Goal: Complete application form

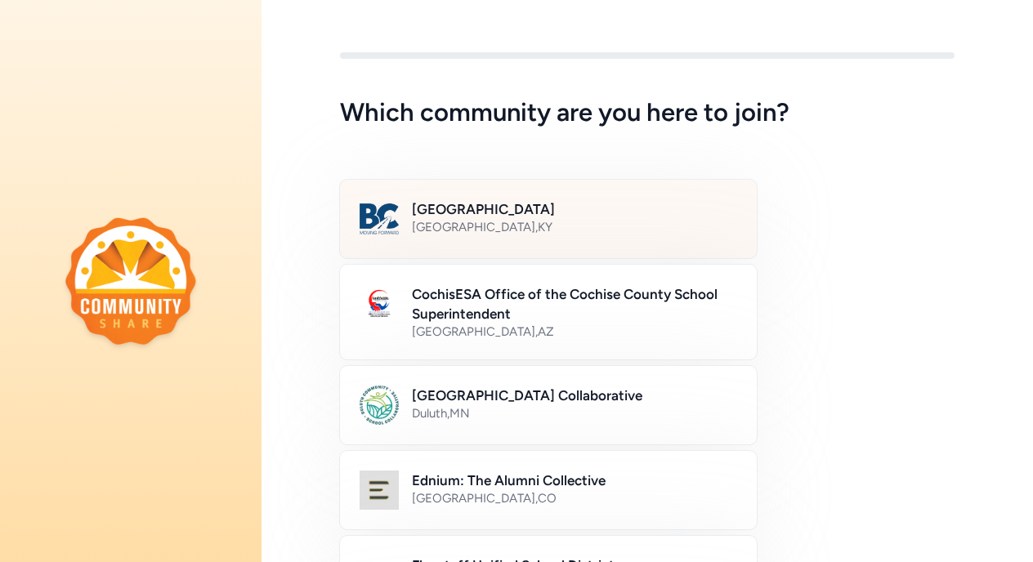
click at [617, 235] on div "Bullitt County Public Schools [GEOGRAPHIC_DATA] , [GEOGRAPHIC_DATA]" at bounding box center [574, 218] width 325 height 39
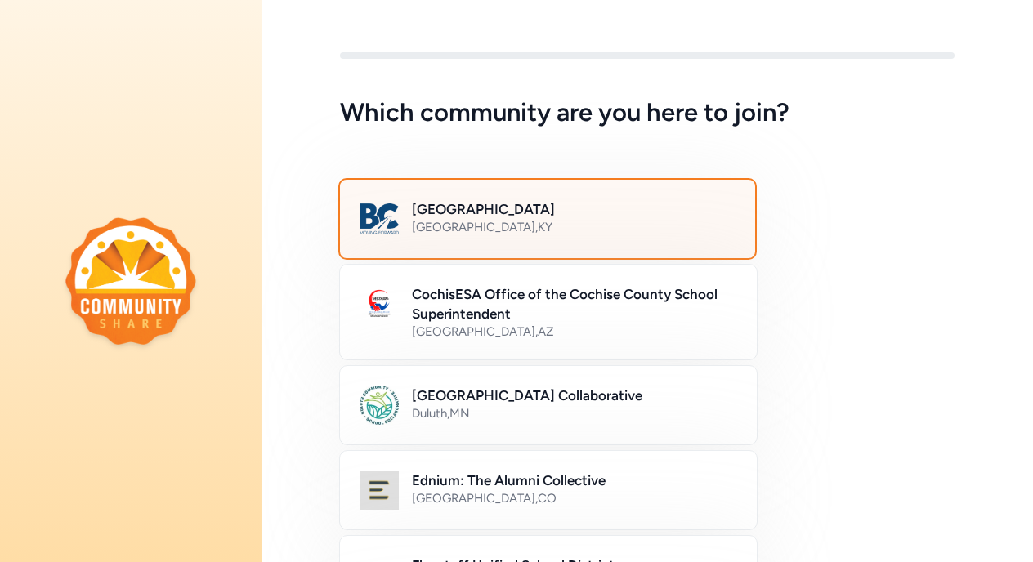
click at [617, 235] on div "Bullitt County Public Schools [GEOGRAPHIC_DATA] , [GEOGRAPHIC_DATA]" at bounding box center [574, 218] width 324 height 39
click at [579, 211] on h2 "[GEOGRAPHIC_DATA]" at bounding box center [574, 209] width 324 height 20
click at [658, 231] on div "[GEOGRAPHIC_DATA] , [GEOGRAPHIC_DATA]" at bounding box center [574, 227] width 324 height 16
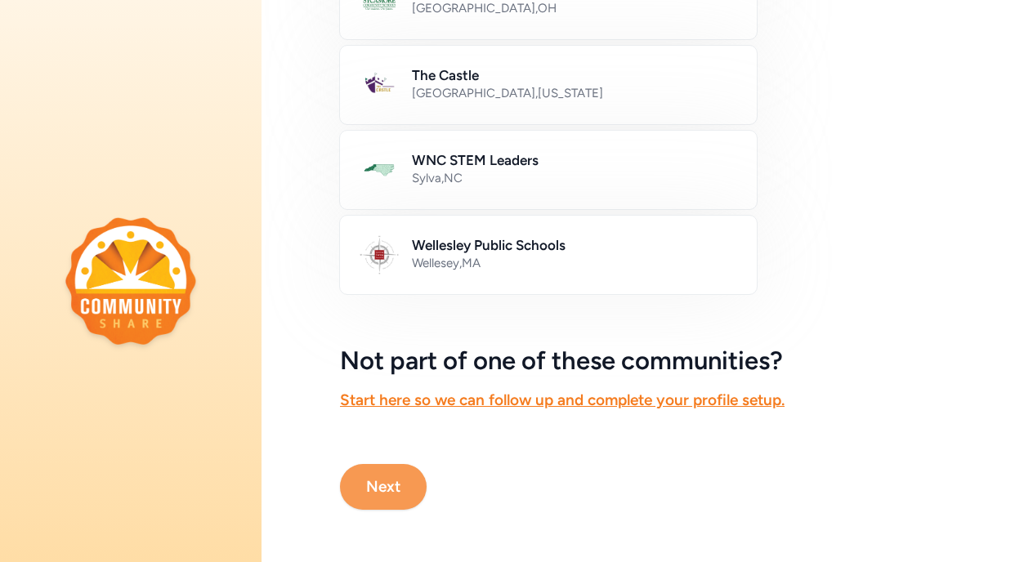
click at [386, 485] on button "Next" at bounding box center [383, 487] width 87 height 46
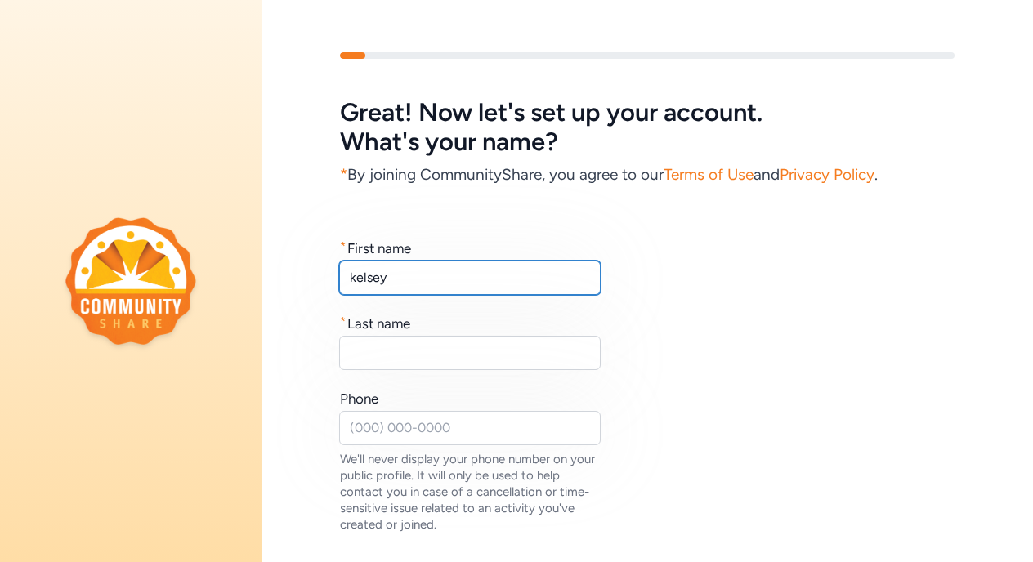
type input "kelsey"
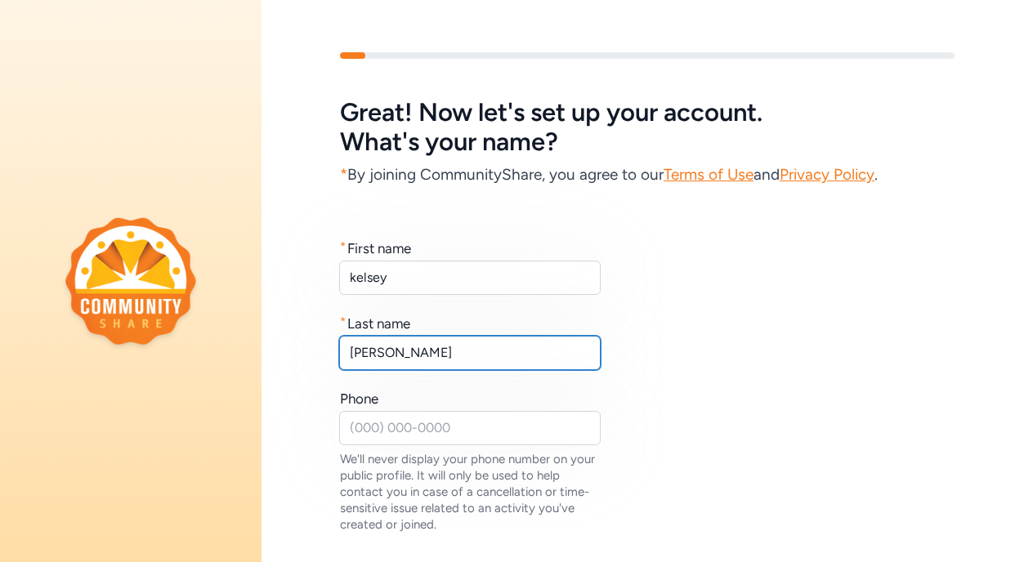
type input "[PERSON_NAME]"
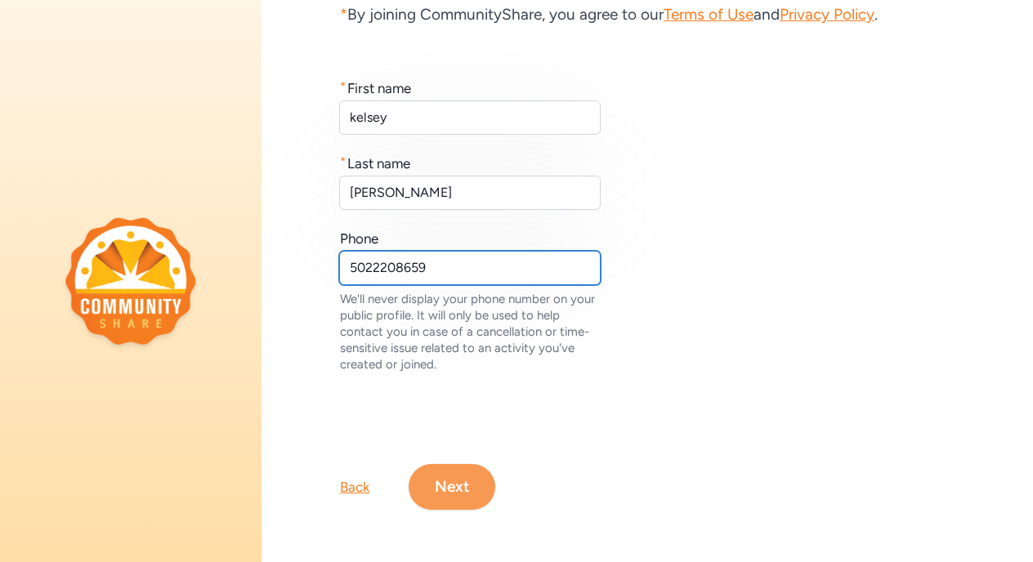
type input "5022208659"
click at [460, 493] on button "Next" at bounding box center [452, 487] width 87 height 46
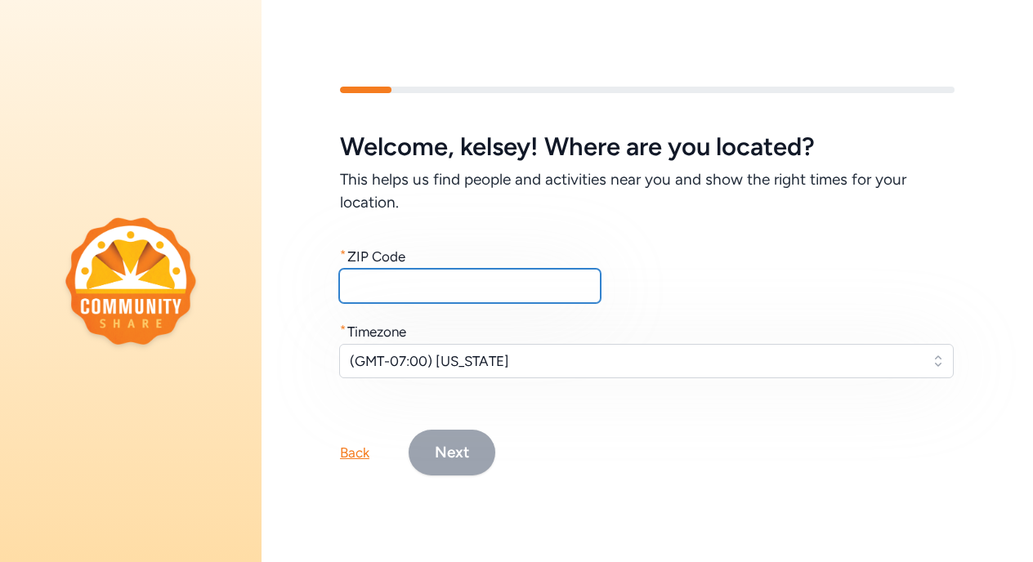
click at [452, 276] on input "text" at bounding box center [469, 286] width 261 height 34
type input "40047"
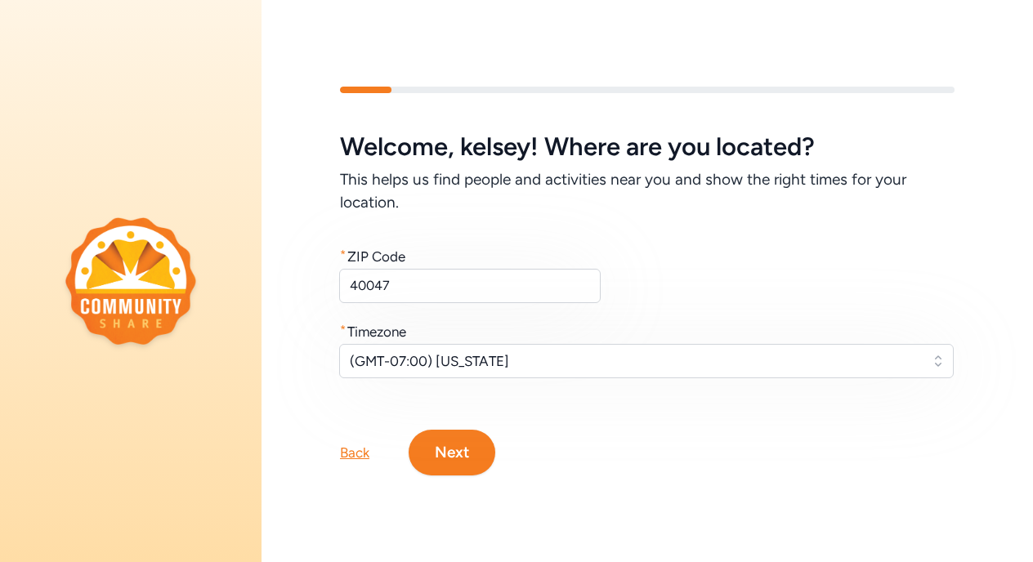
click at [476, 357] on span "(GMT-07:00) [US_STATE]" at bounding box center [635, 361] width 570 height 20
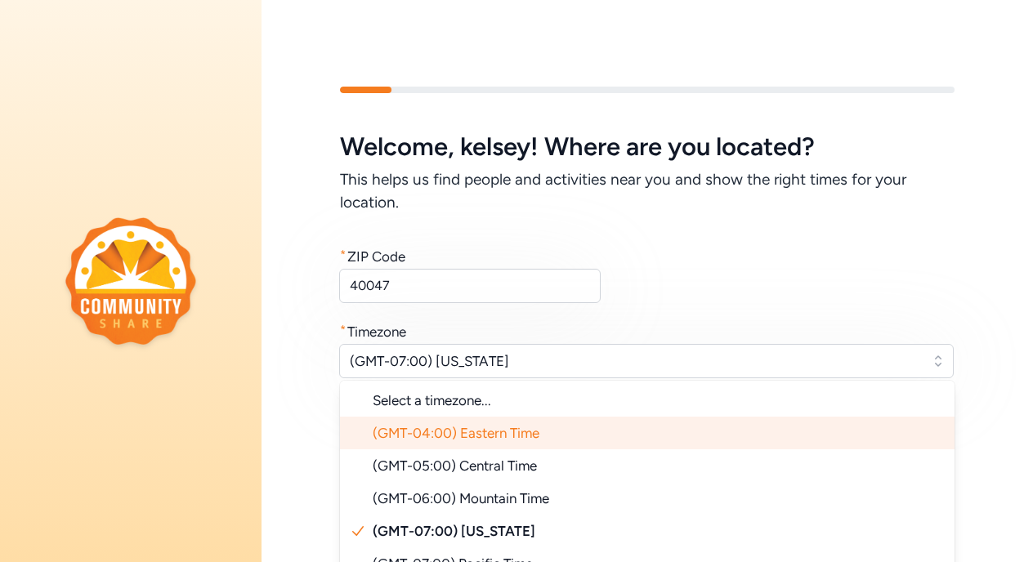
click at [511, 427] on span "(GMT-04:00) Eastern Time" at bounding box center [456, 433] width 167 height 16
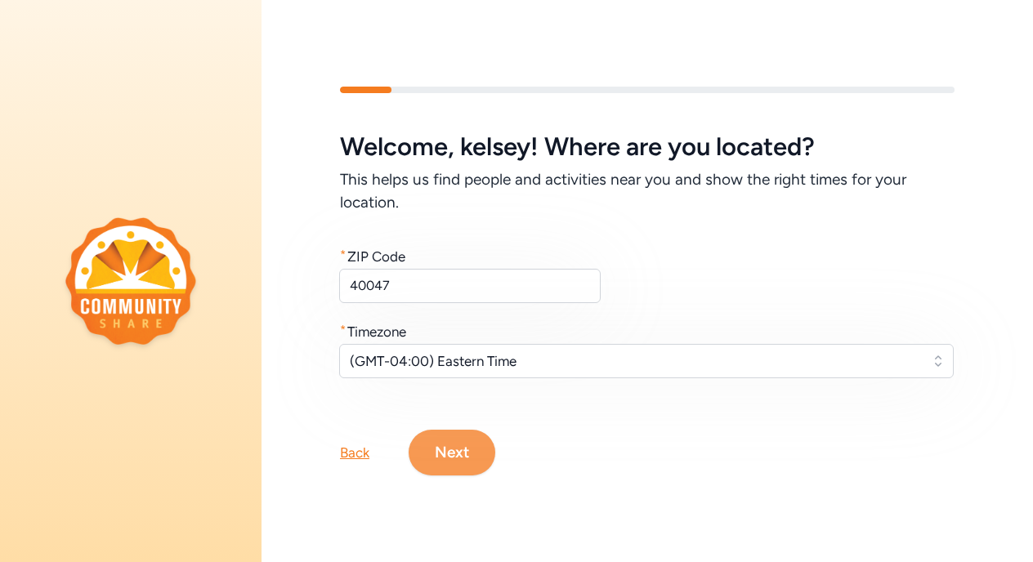
click at [464, 453] on button "Next" at bounding box center [452, 453] width 87 height 46
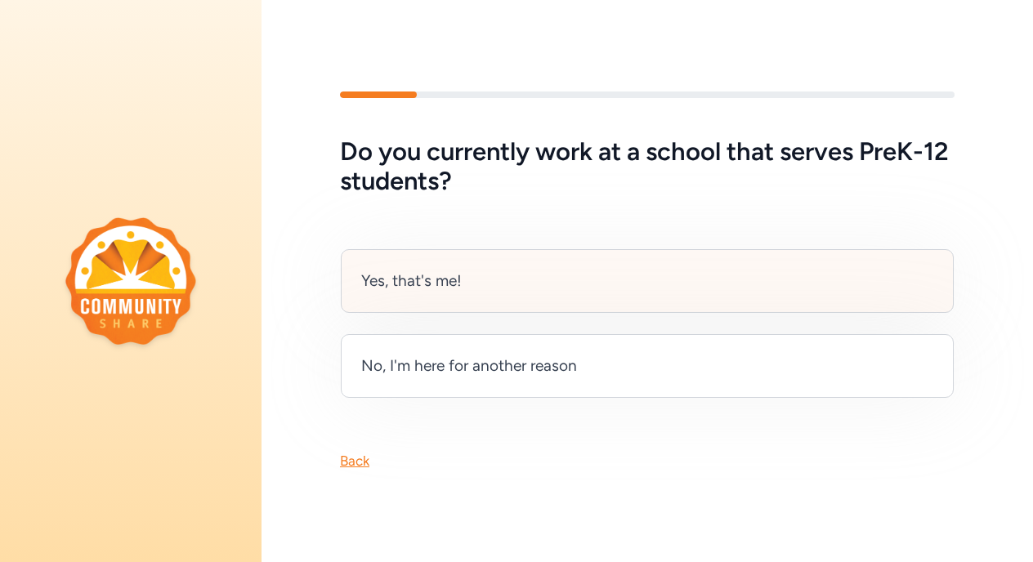
click at [556, 269] on div "Yes, that's me!" at bounding box center [647, 281] width 613 height 64
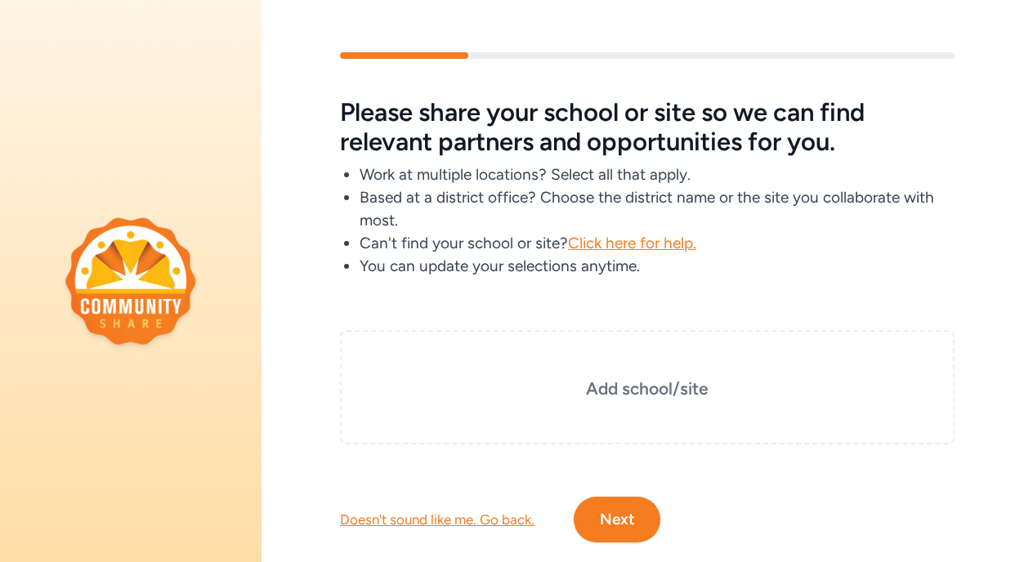
click at [434, 521] on div "Doesn't sound like me. Go back." at bounding box center [437, 520] width 194 height 20
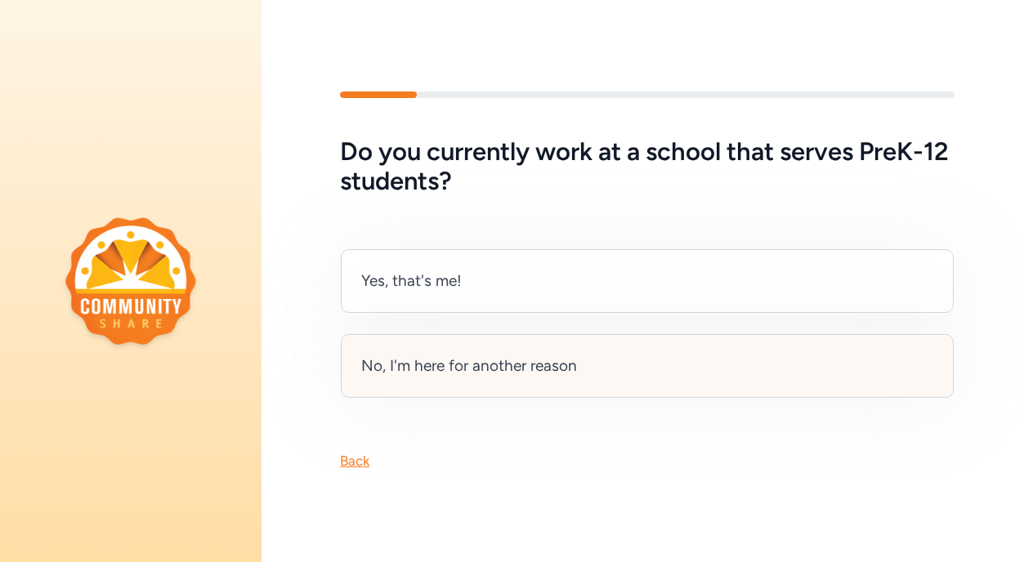
click at [655, 362] on div "No, I'm here for another reason" at bounding box center [647, 366] width 613 height 64
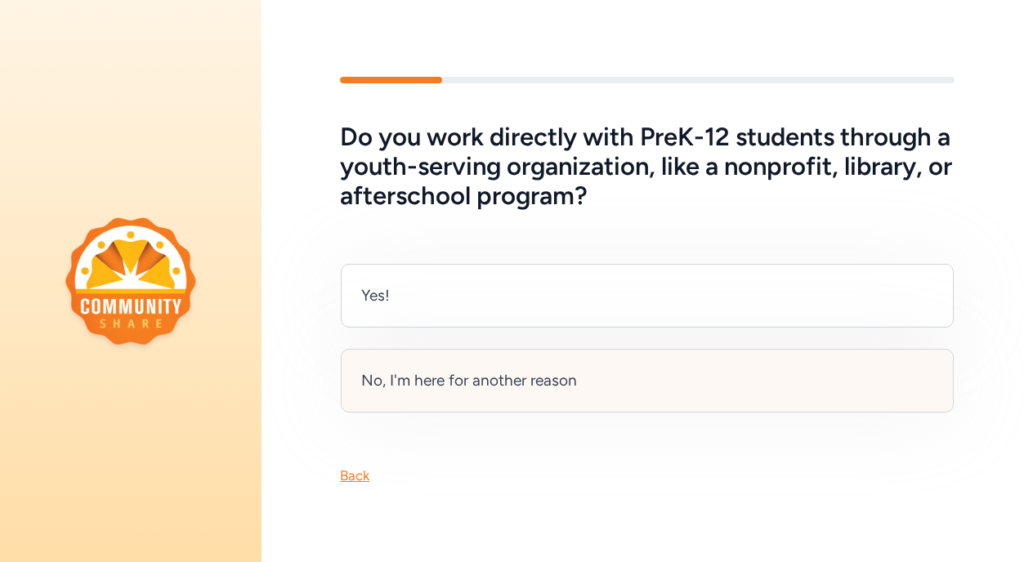
click at [537, 375] on div "No, I'm here for another reason" at bounding box center [469, 380] width 216 height 23
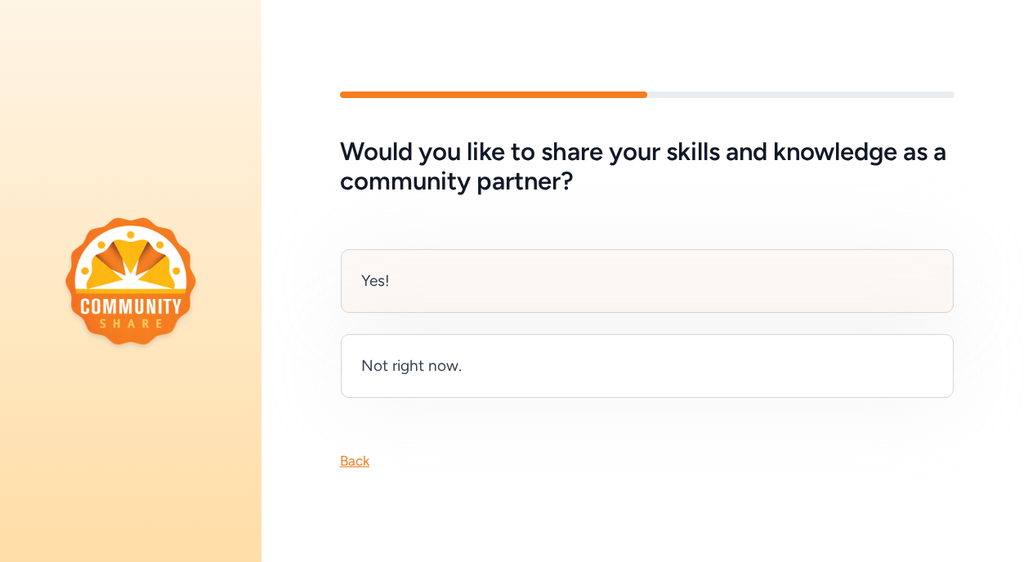
click at [519, 293] on div "Yes!" at bounding box center [647, 281] width 613 height 64
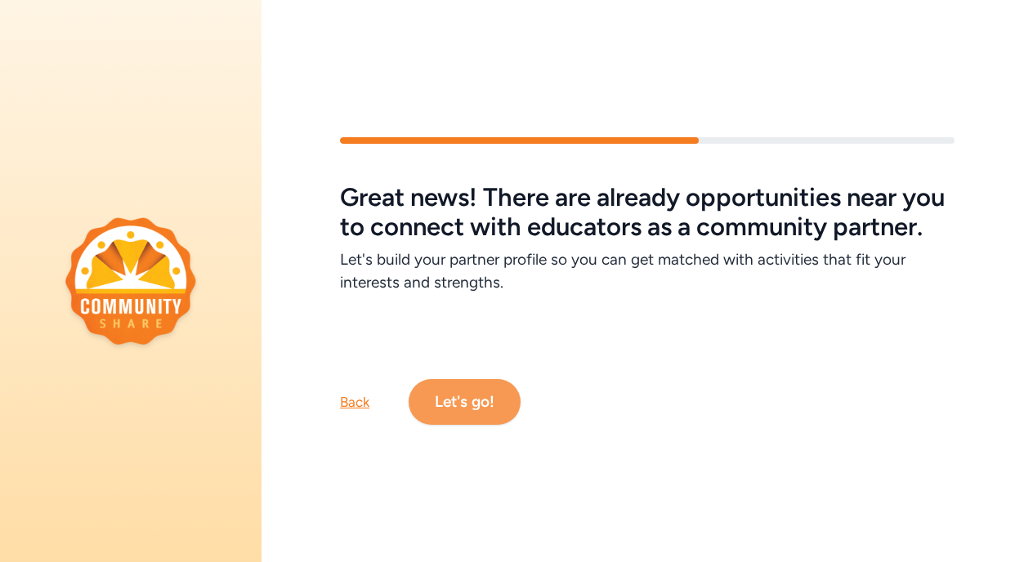
click at [483, 400] on button "Let's go!" at bounding box center [465, 402] width 112 height 46
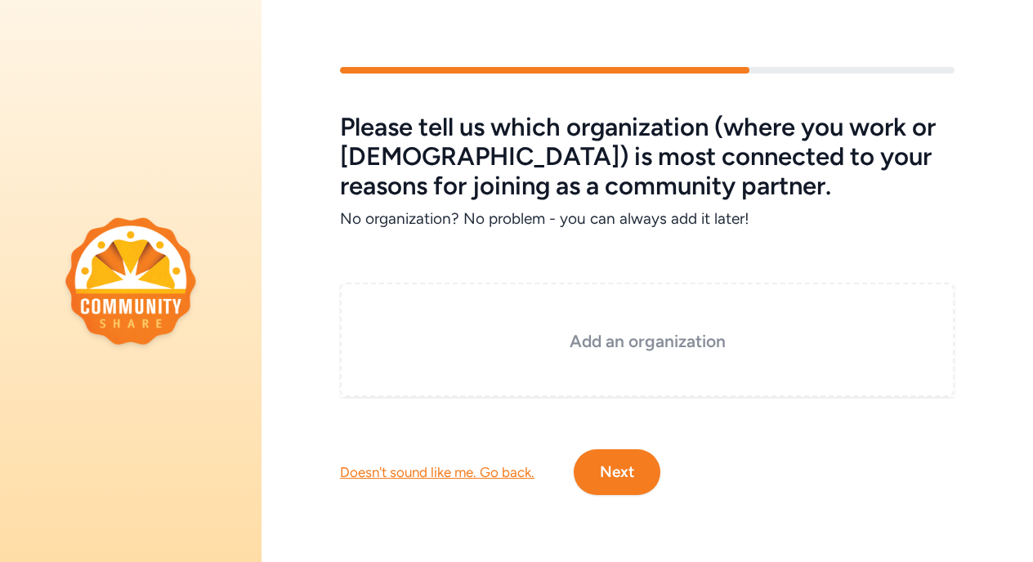
click at [610, 338] on h3 "Add an organization" at bounding box center [647, 341] width 533 height 23
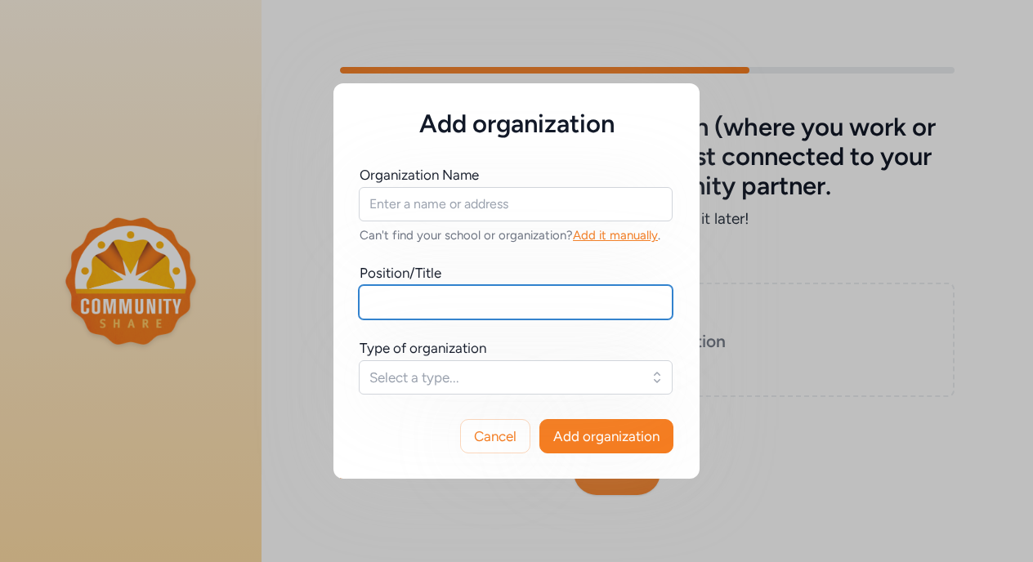
click at [519, 302] on input "text" at bounding box center [516, 302] width 314 height 34
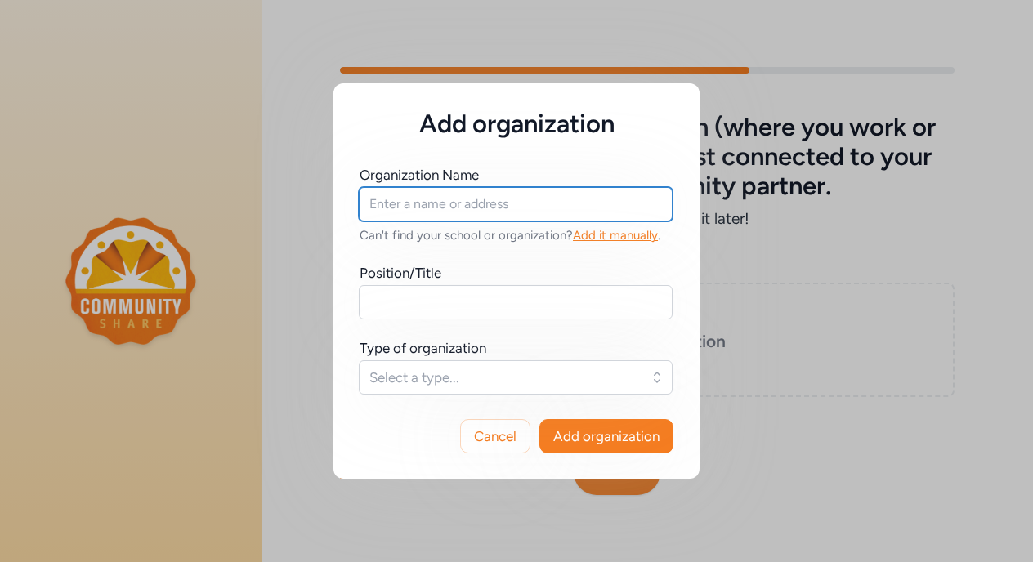
click at [476, 204] on input "text" at bounding box center [516, 204] width 314 height 34
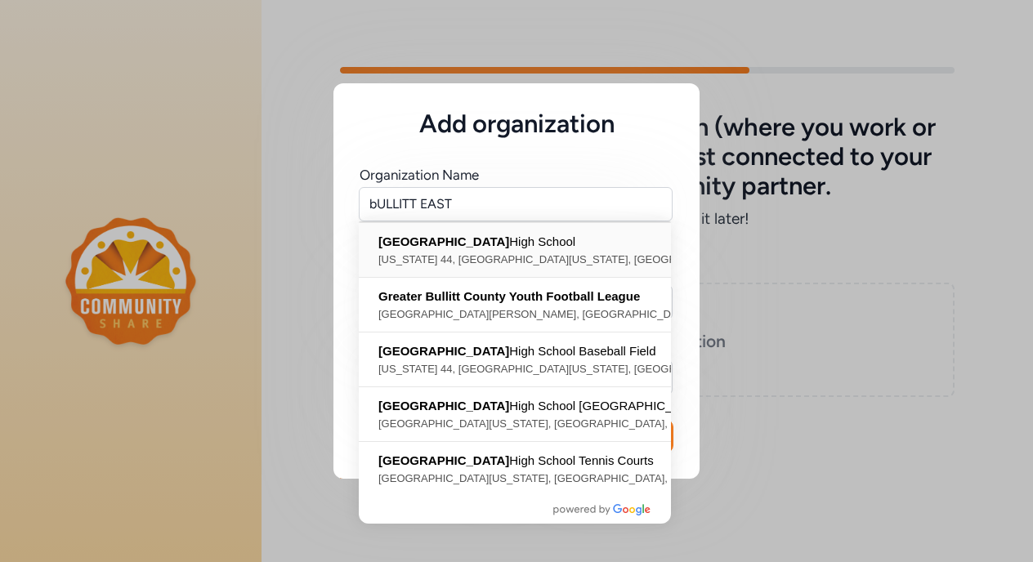
type input "[GEOGRAPHIC_DATA], [US_STATE][GEOGRAPHIC_DATA], [GEOGRAPHIC_DATA][US_STATE], [G…"
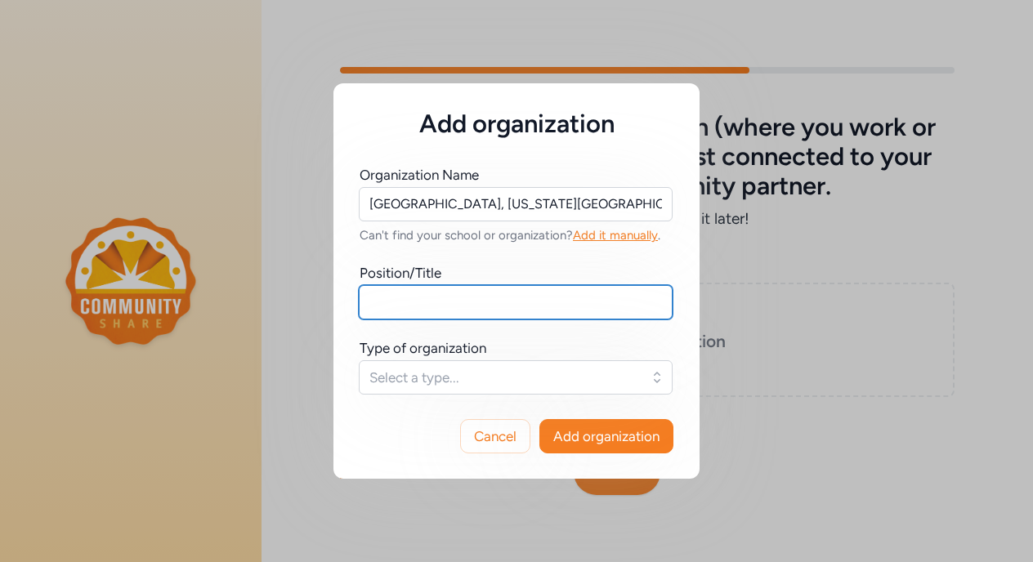
click at [453, 301] on input "text" at bounding box center [516, 302] width 314 height 34
type input "h"
type input "Health Science Instructor"
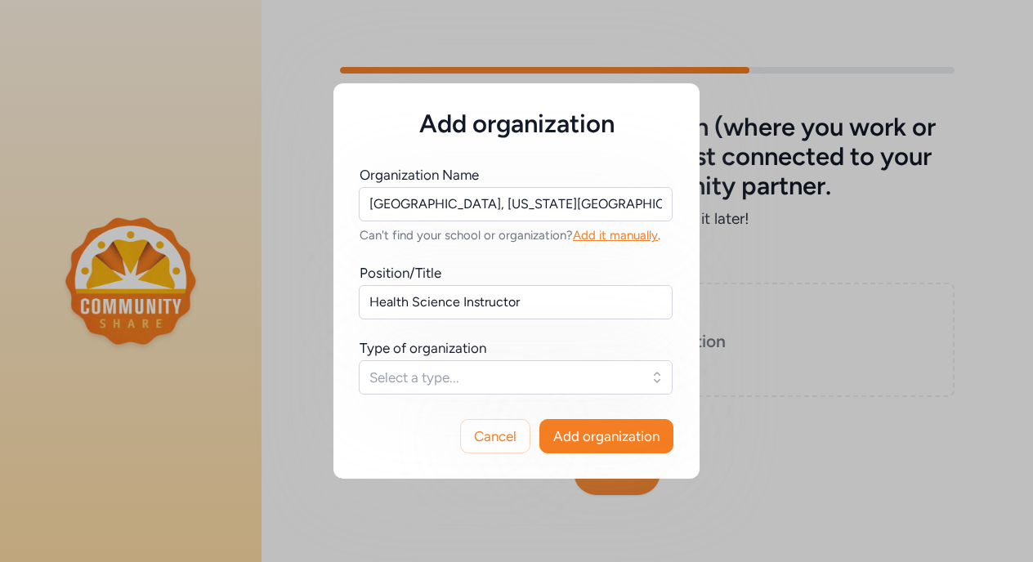
click at [453, 376] on span "Select a type..." at bounding box center [504, 378] width 270 height 20
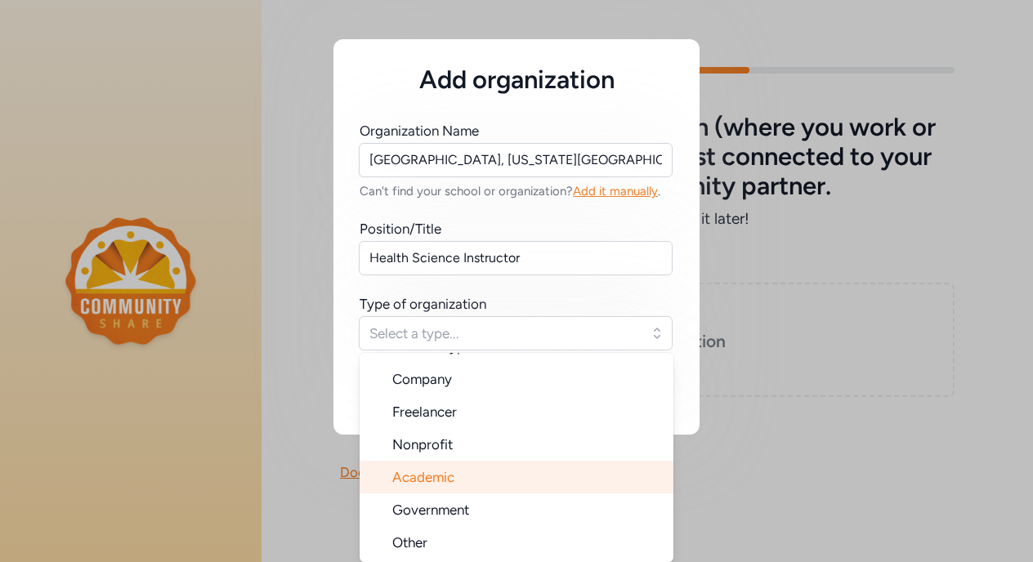
scroll to position [44, 0]
click at [433, 475] on span "Academic" at bounding box center [423, 477] width 62 height 16
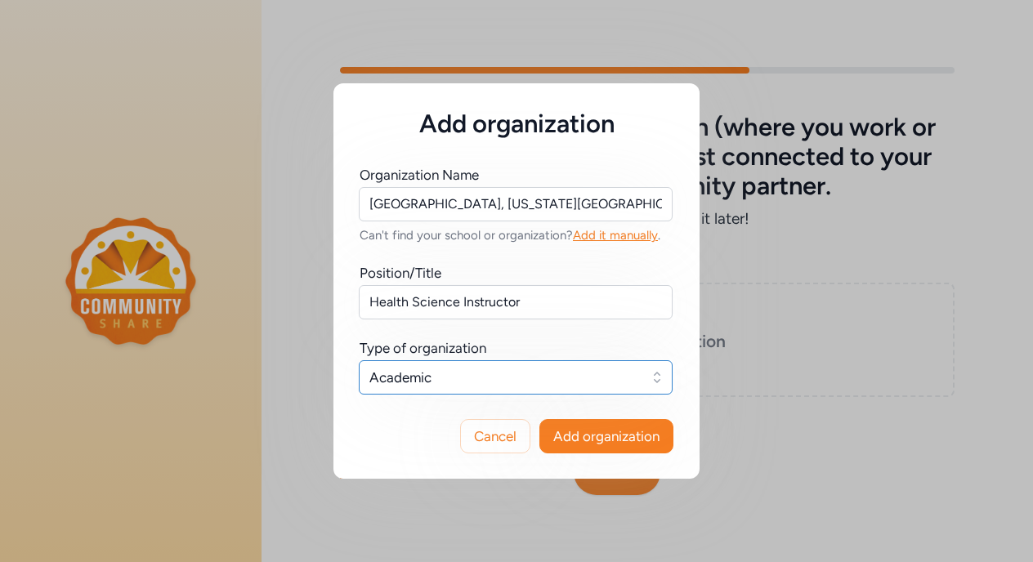
scroll to position [0, 0]
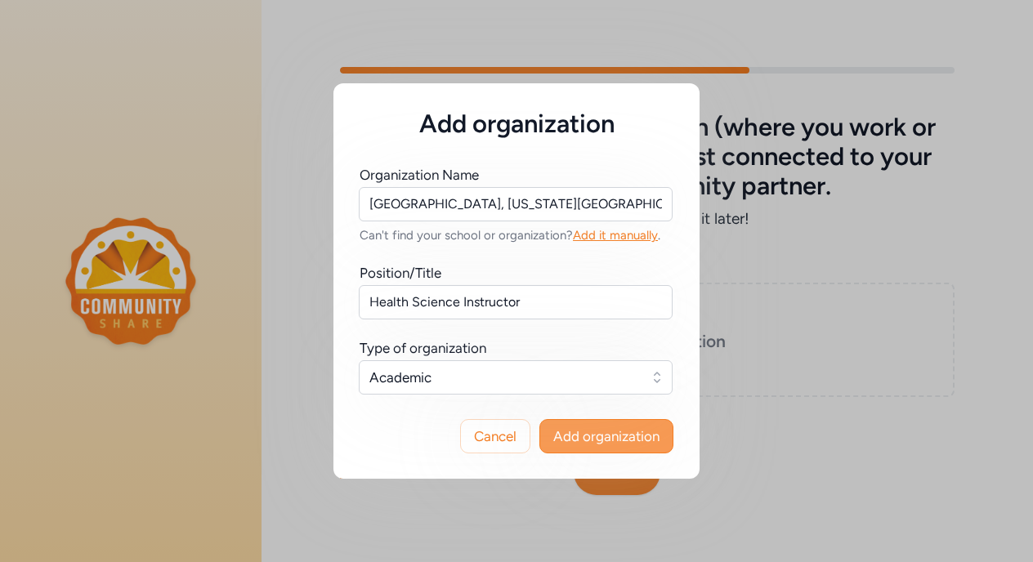
click at [615, 441] on span "Add organization" at bounding box center [606, 437] width 106 height 20
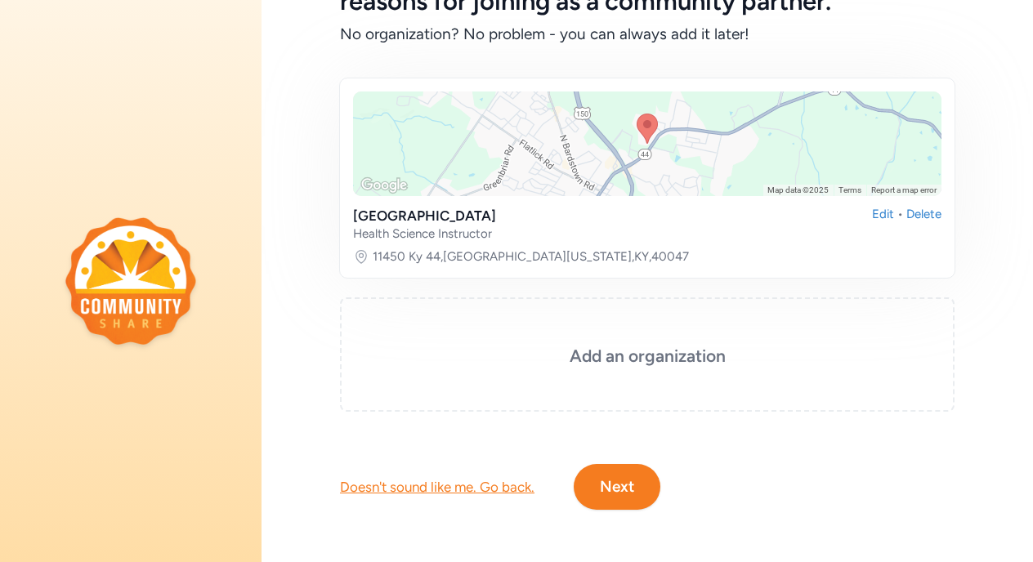
scroll to position [170, 0]
click at [624, 485] on button "Next" at bounding box center [617, 487] width 87 height 46
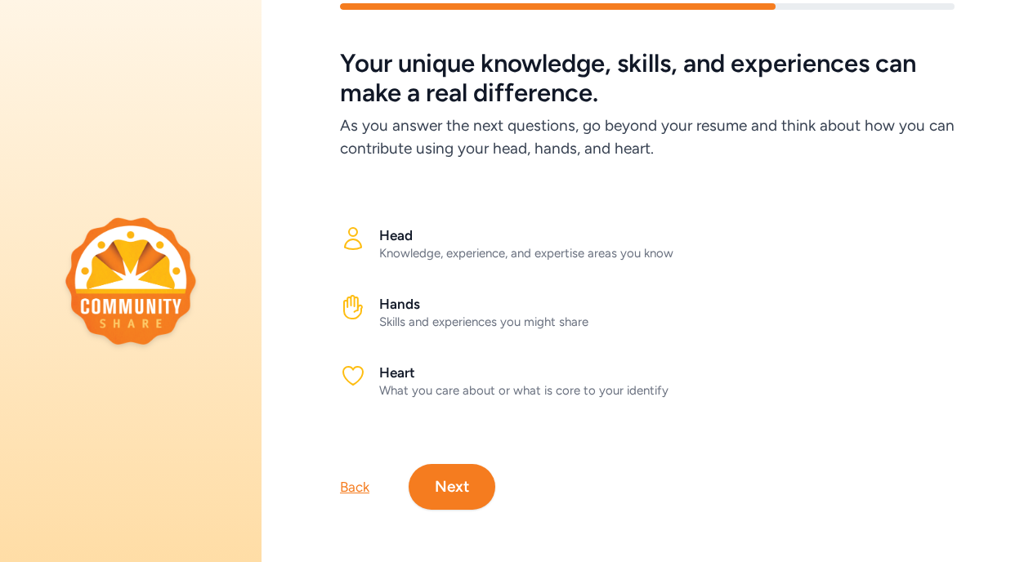
scroll to position [49, 0]
click at [456, 490] on button "Next" at bounding box center [452, 487] width 87 height 46
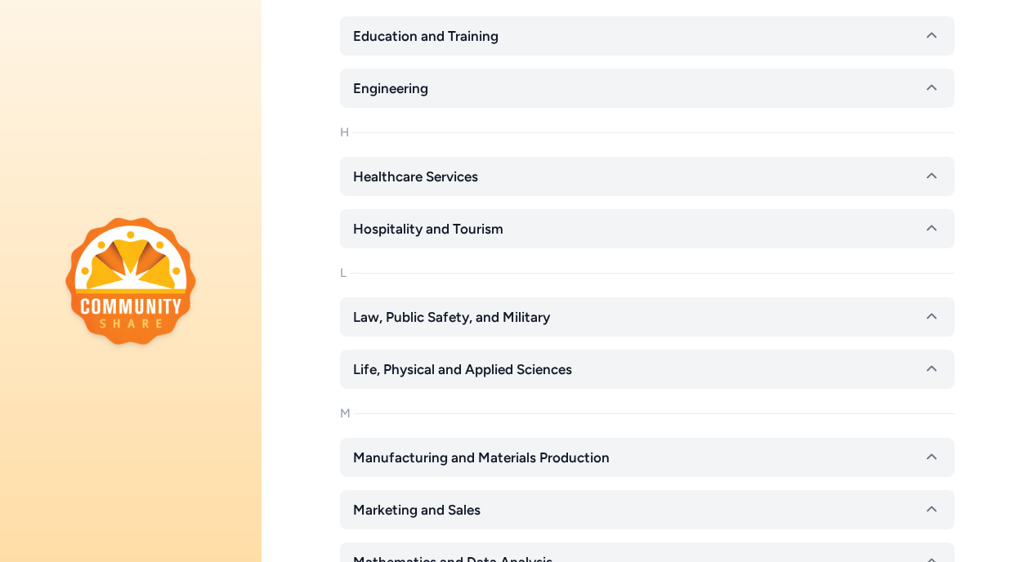
scroll to position [847, 0]
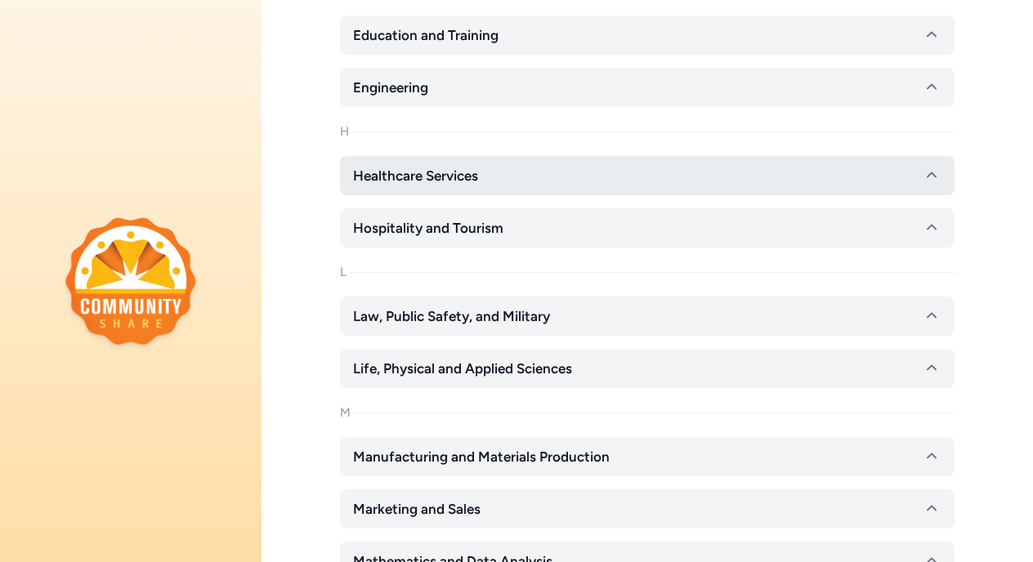
click at [777, 175] on button "Healthcare Services" at bounding box center [647, 175] width 614 height 39
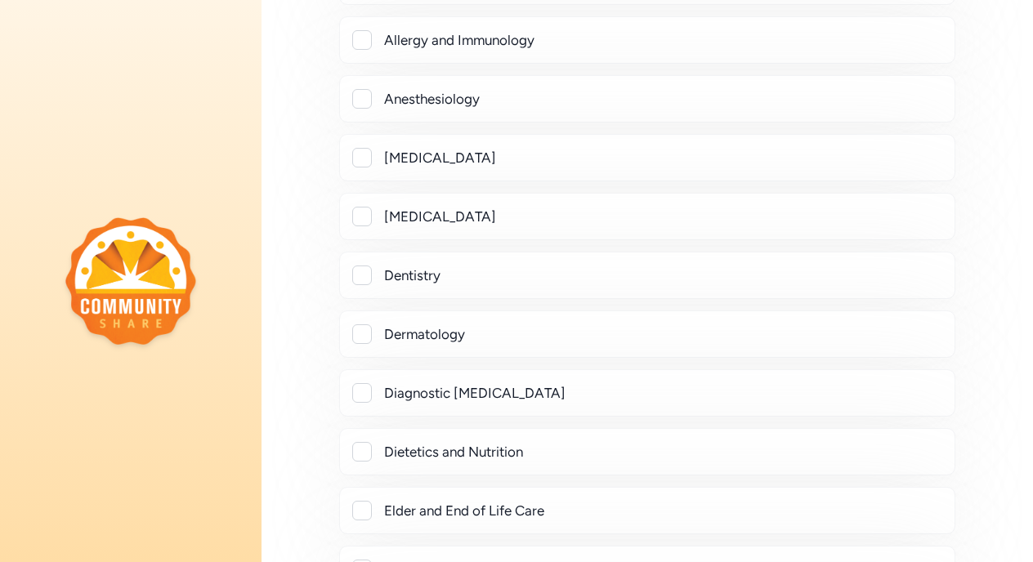
scroll to position [1100, 0]
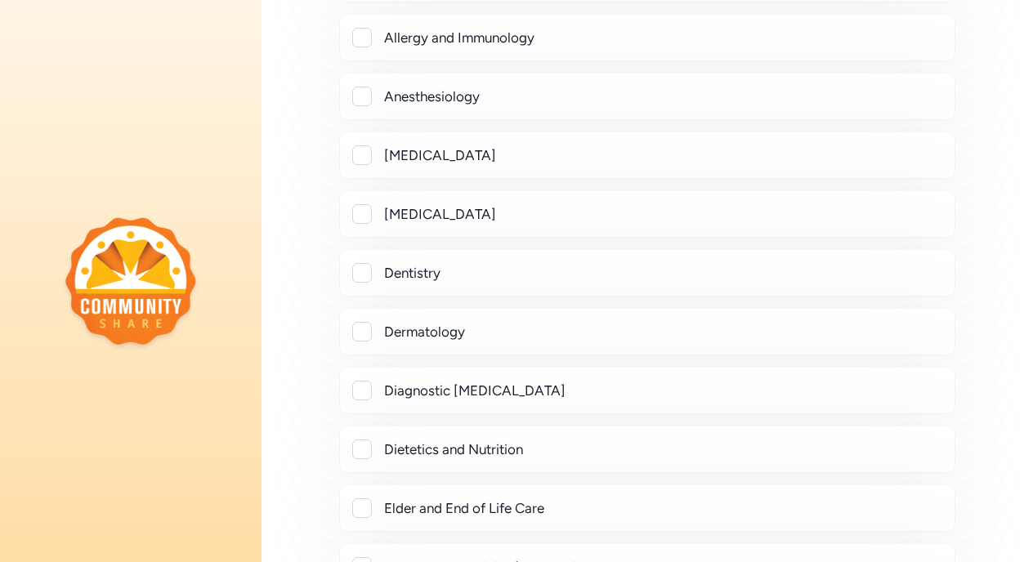
click at [360, 210] on div at bounding box center [362, 214] width 20 height 20
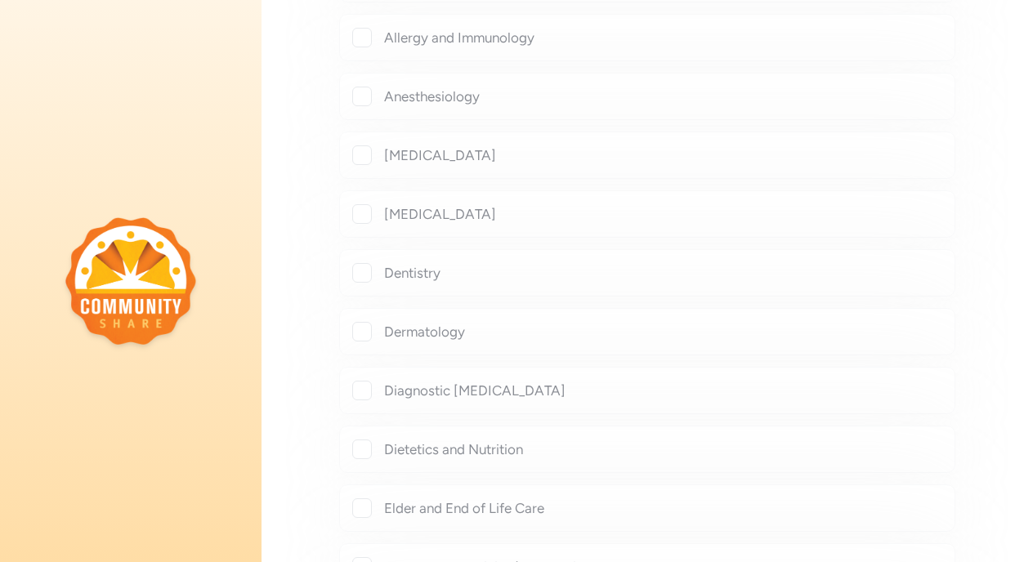
checkbox input "true"
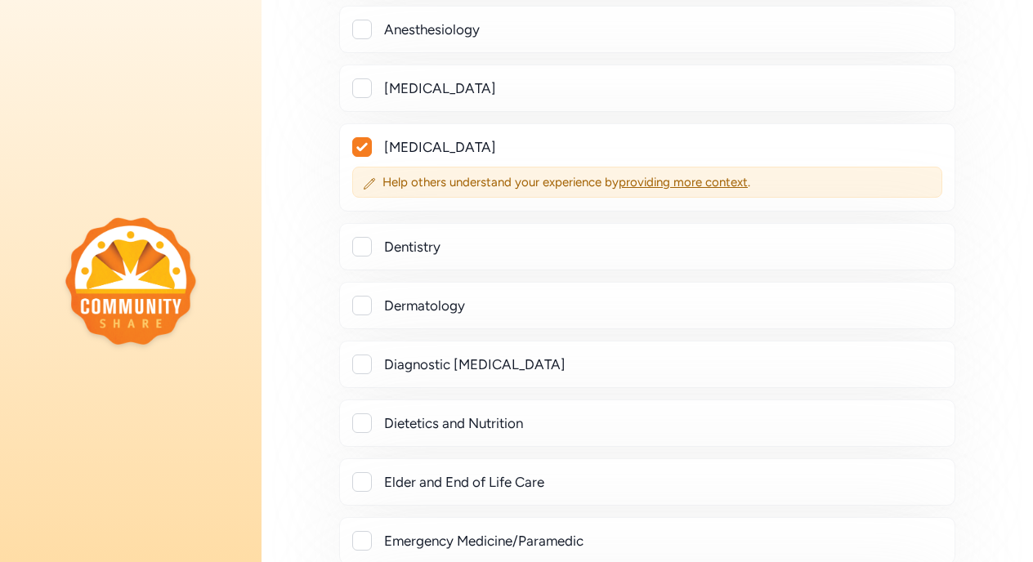
scroll to position [1168, 0]
click at [364, 305] on div at bounding box center [362, 305] width 20 height 20
checkbox input "true"
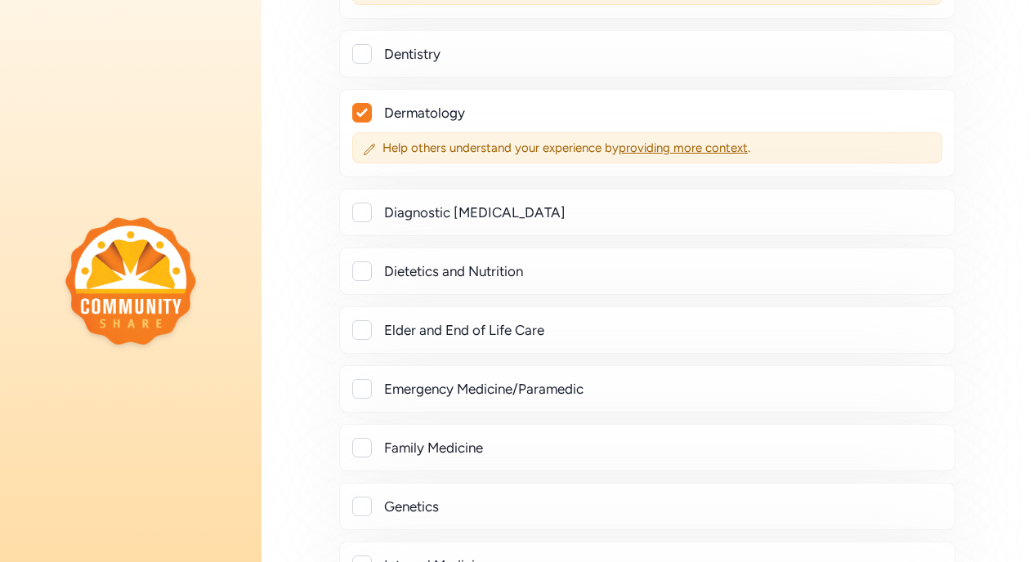
scroll to position [1365, 0]
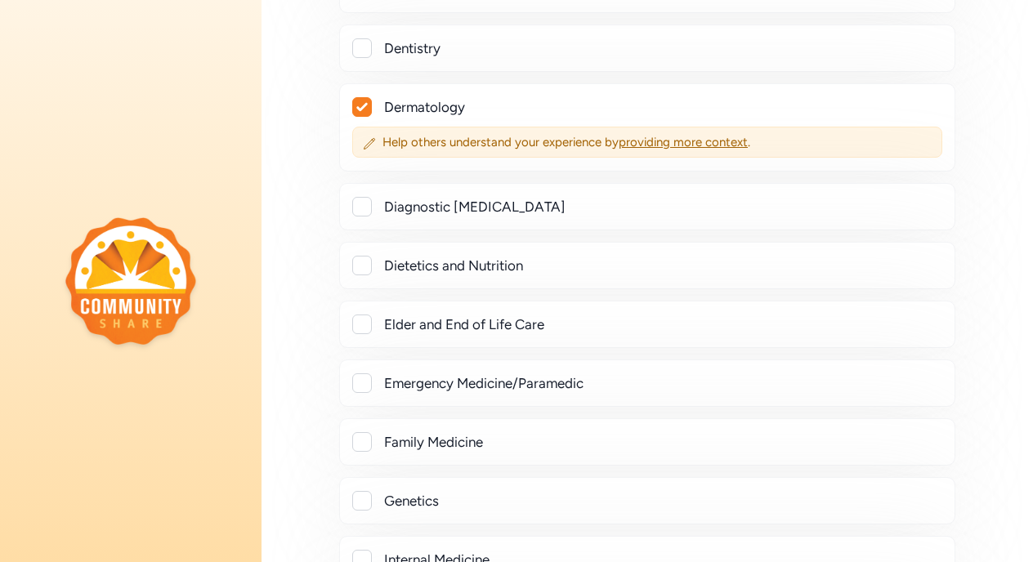
click at [361, 204] on div at bounding box center [362, 207] width 20 height 20
checkbox input "true"
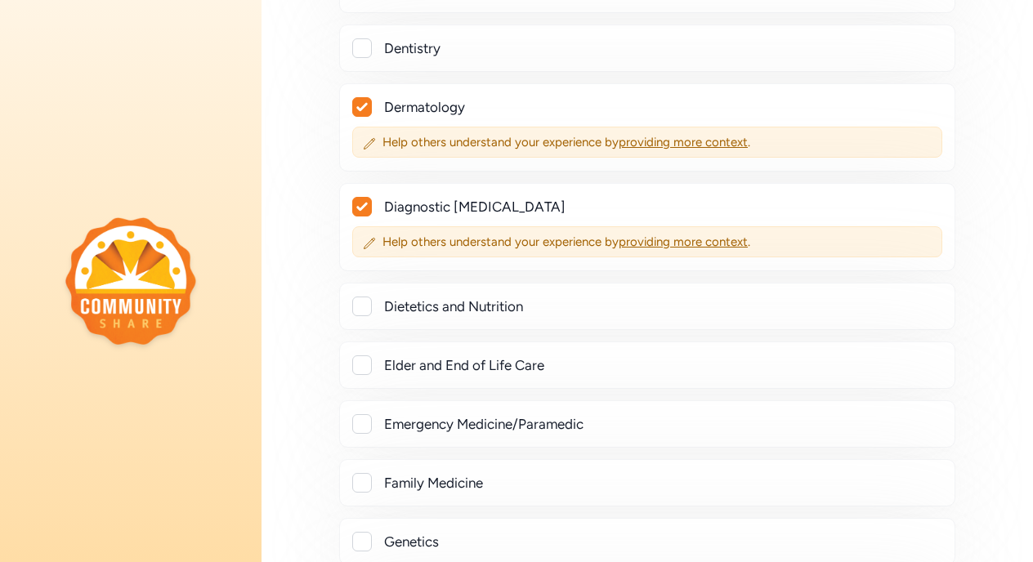
click at [364, 300] on div at bounding box center [362, 307] width 20 height 20
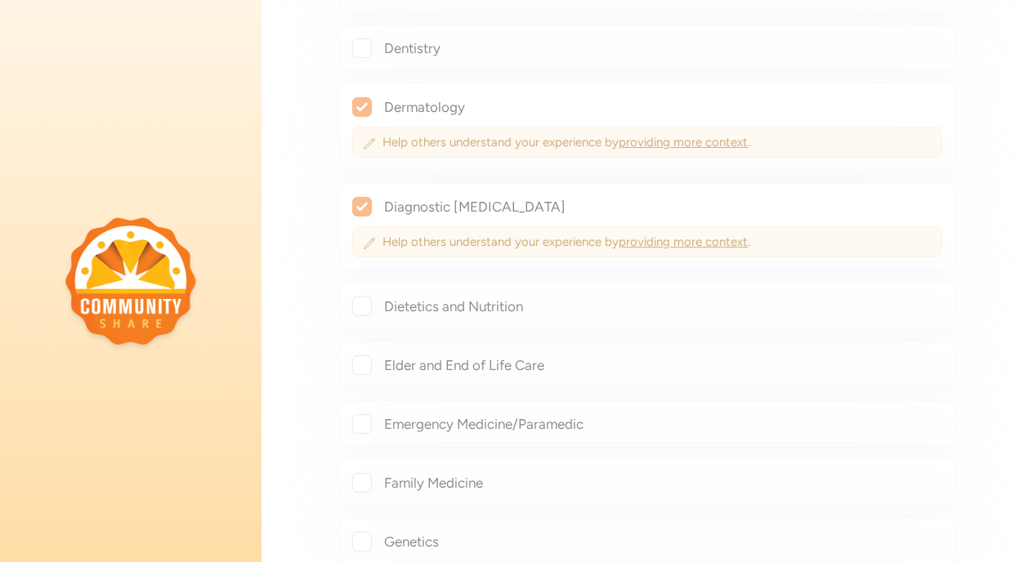
checkbox input "true"
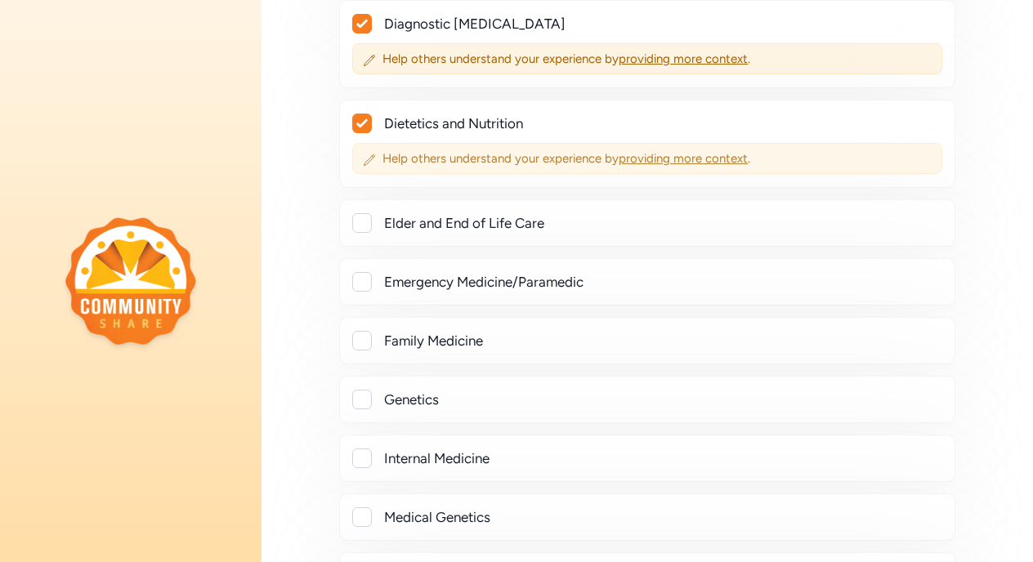
scroll to position [1606, 0]
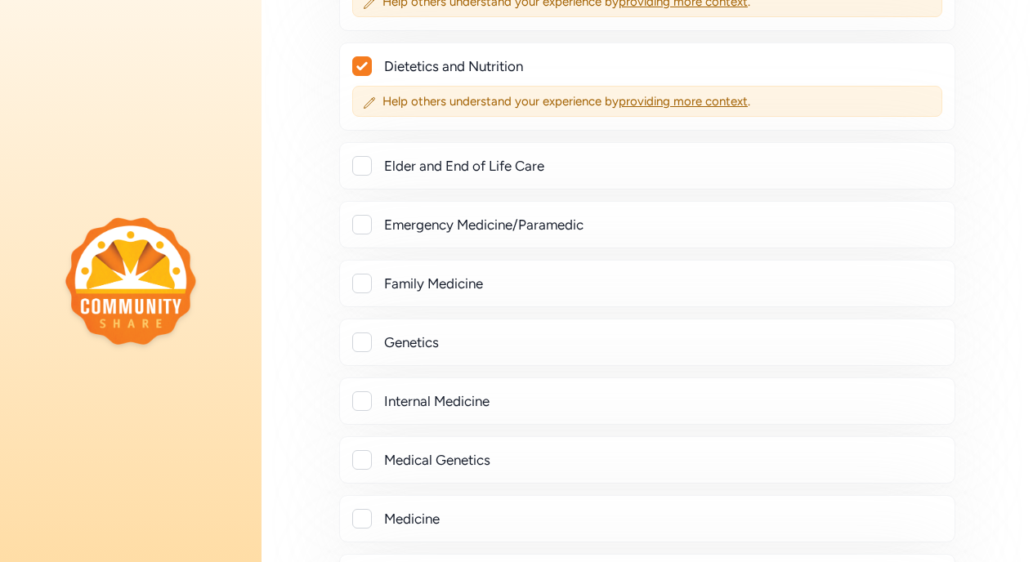
click at [364, 165] on div at bounding box center [362, 166] width 20 height 20
checkbox input "true"
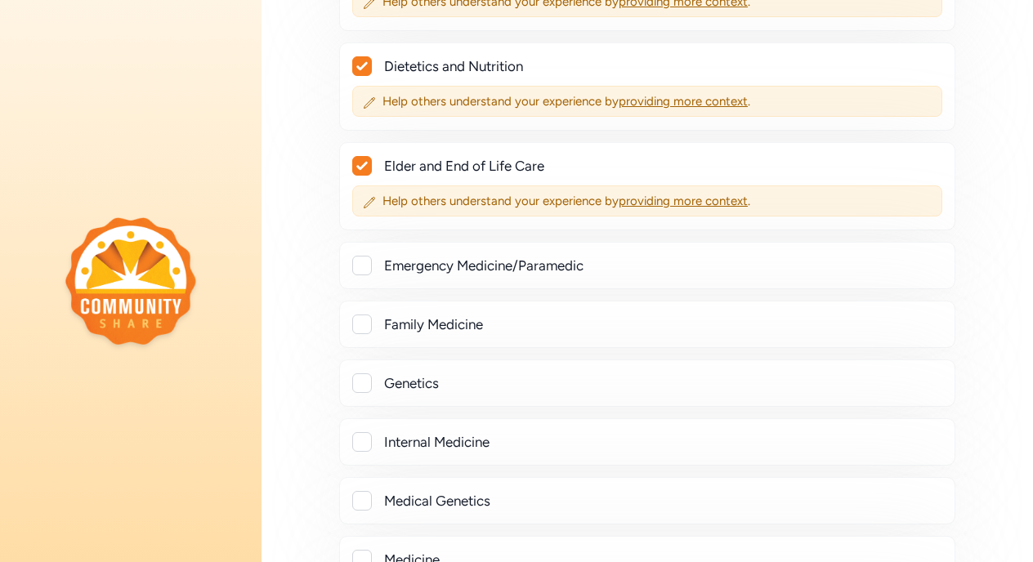
click at [361, 272] on div at bounding box center [362, 266] width 20 height 20
checkbox input "true"
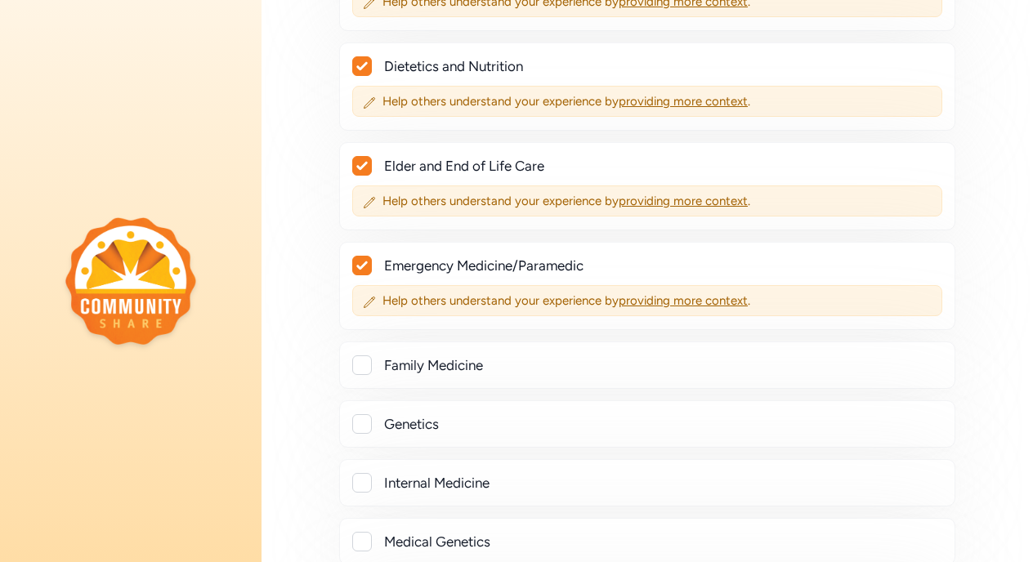
click at [365, 368] on div at bounding box center [362, 365] width 20 height 20
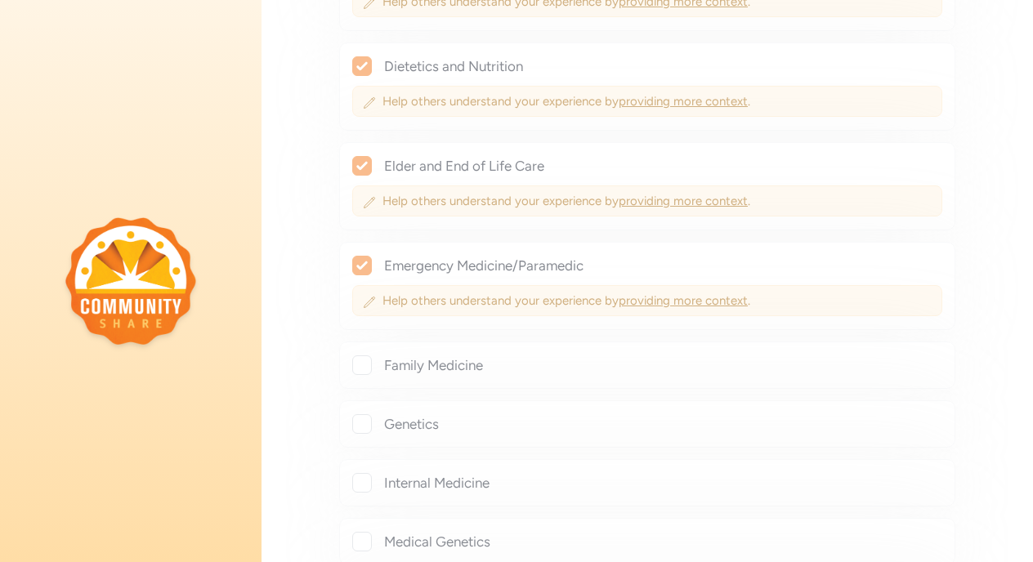
checkbox input "true"
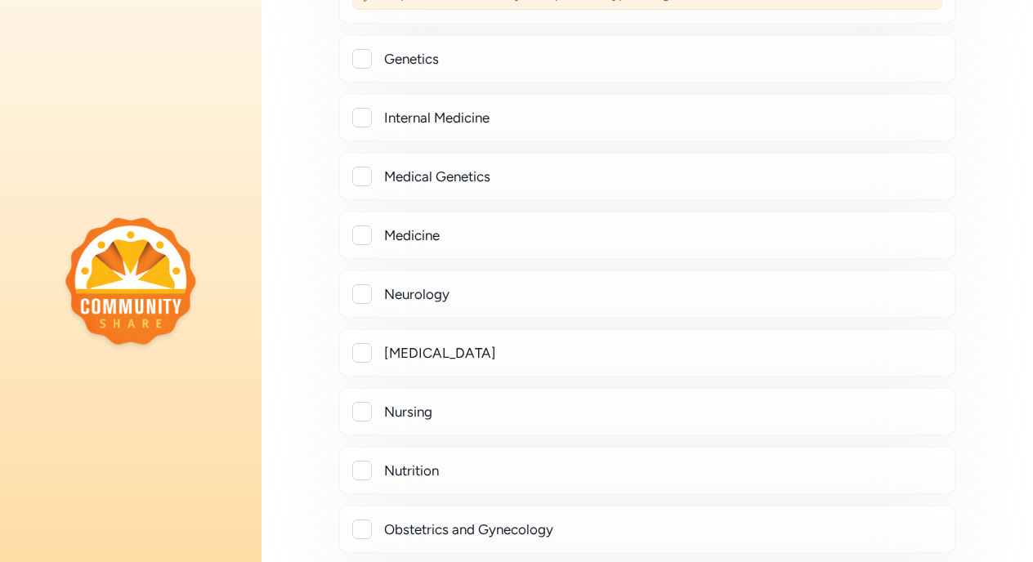
scroll to position [2012, 0]
click at [362, 113] on div at bounding box center [362, 117] width 20 height 20
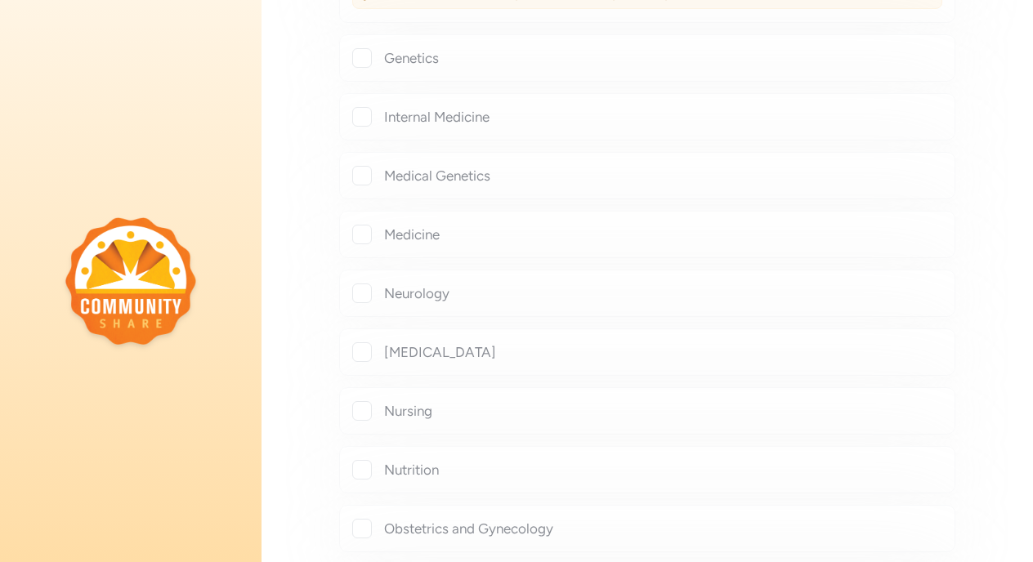
checkbox input "true"
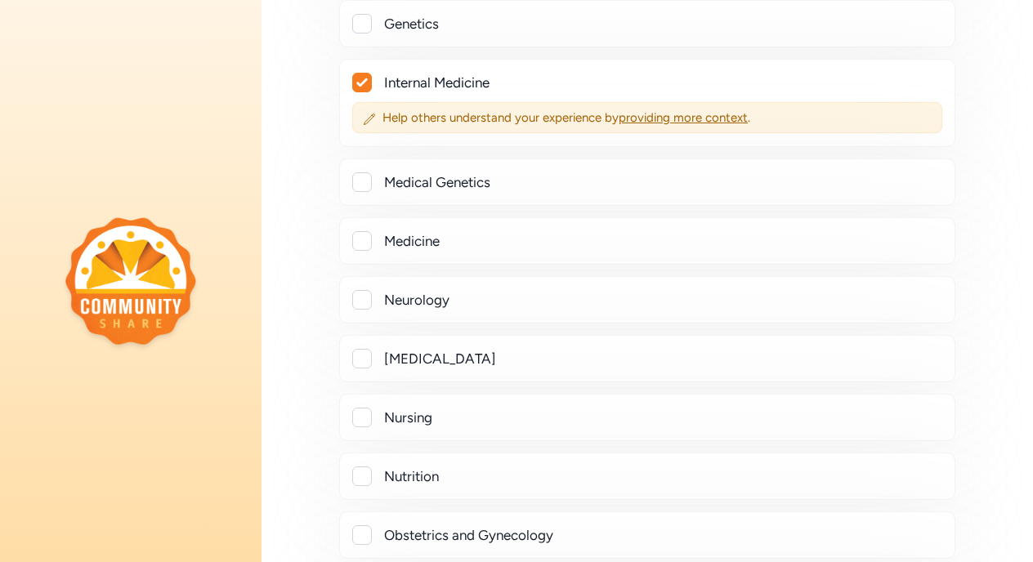
scroll to position [2062, 0]
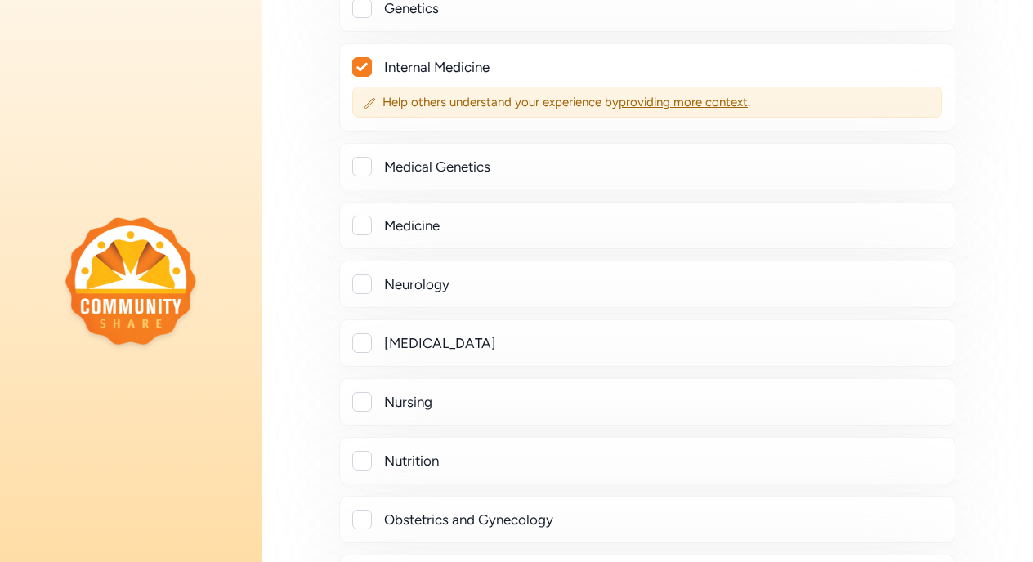
click at [365, 229] on div at bounding box center [362, 226] width 20 height 20
checkbox input "true"
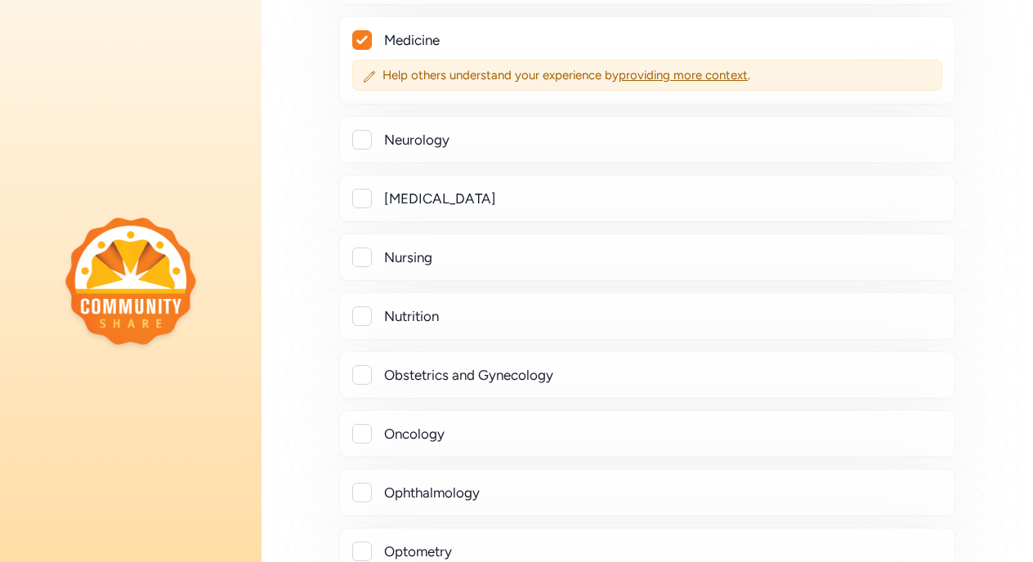
scroll to position [2249, 0]
click at [365, 141] on div at bounding box center [362, 139] width 20 height 20
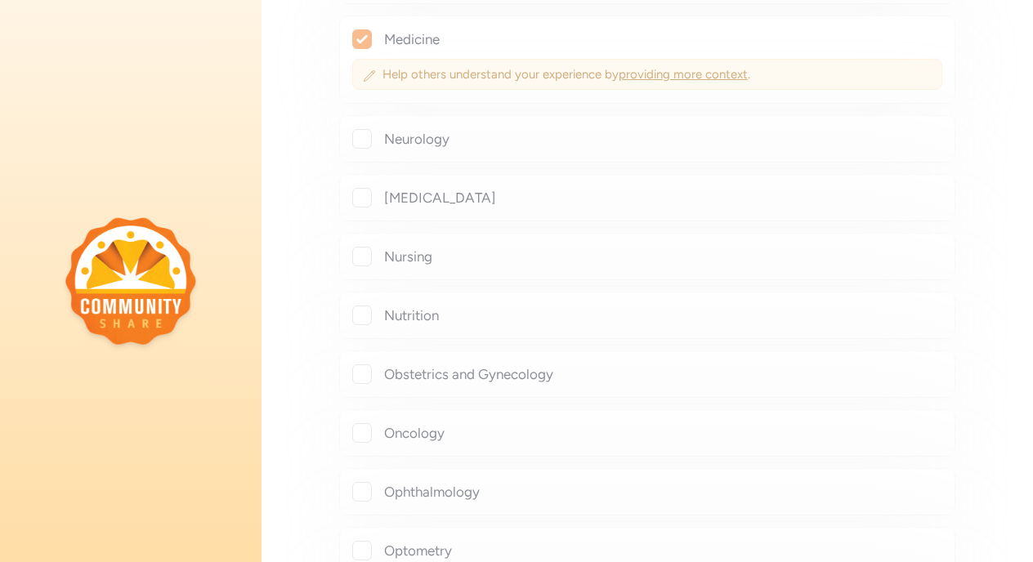
checkbox input "true"
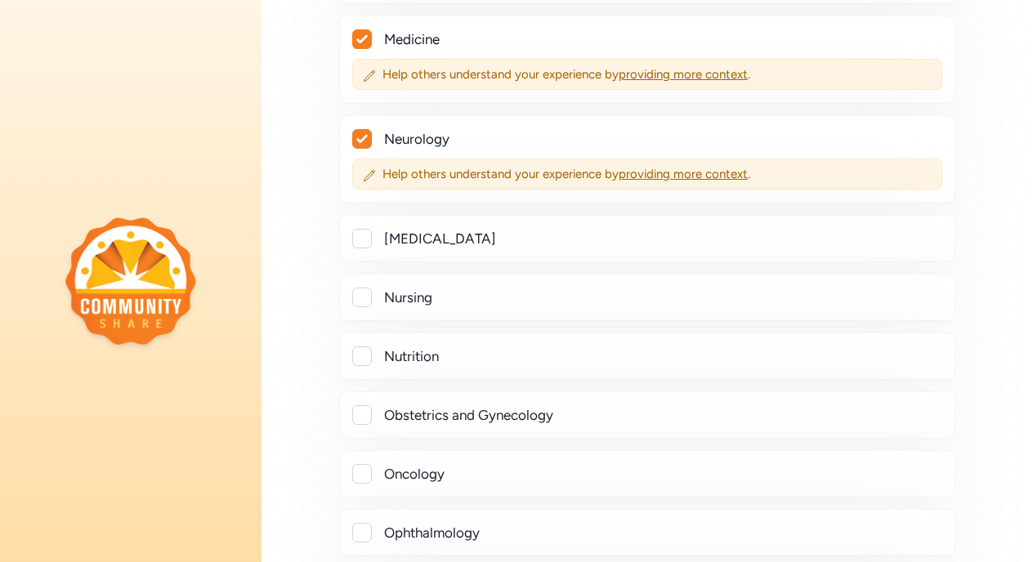
click at [369, 298] on div at bounding box center [362, 298] width 20 height 20
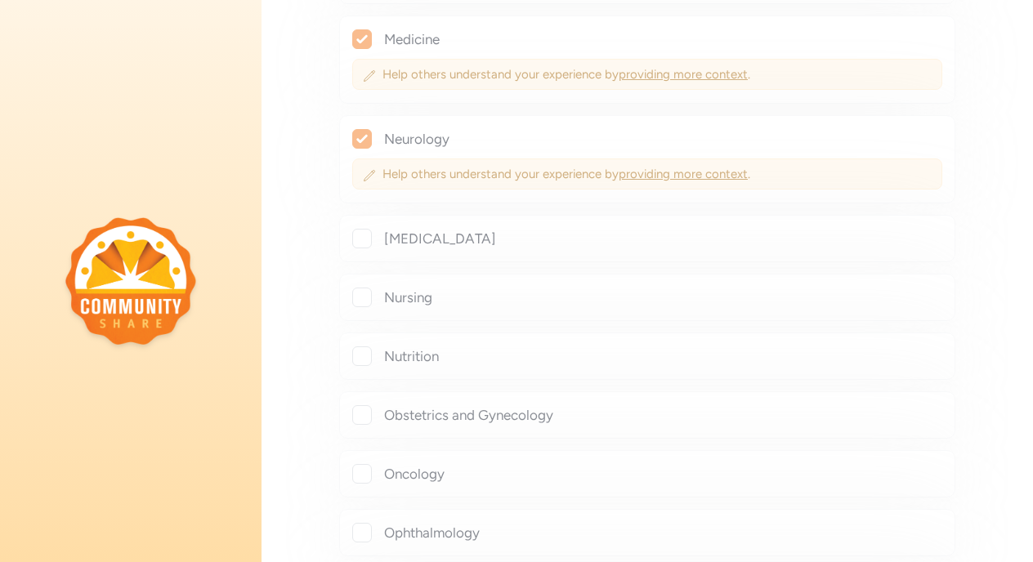
checkbox input "true"
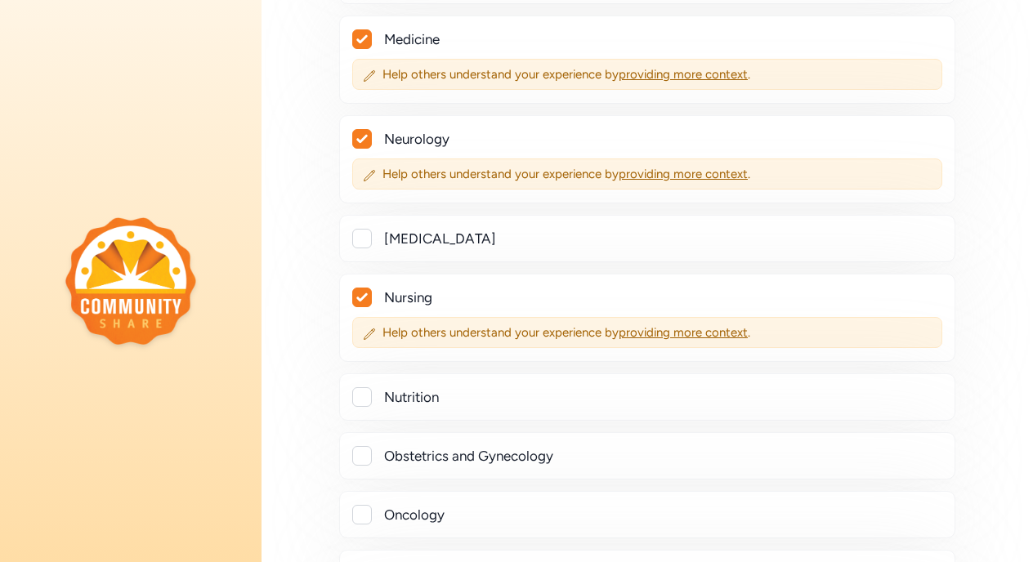
click at [367, 398] on div at bounding box center [362, 397] width 20 height 20
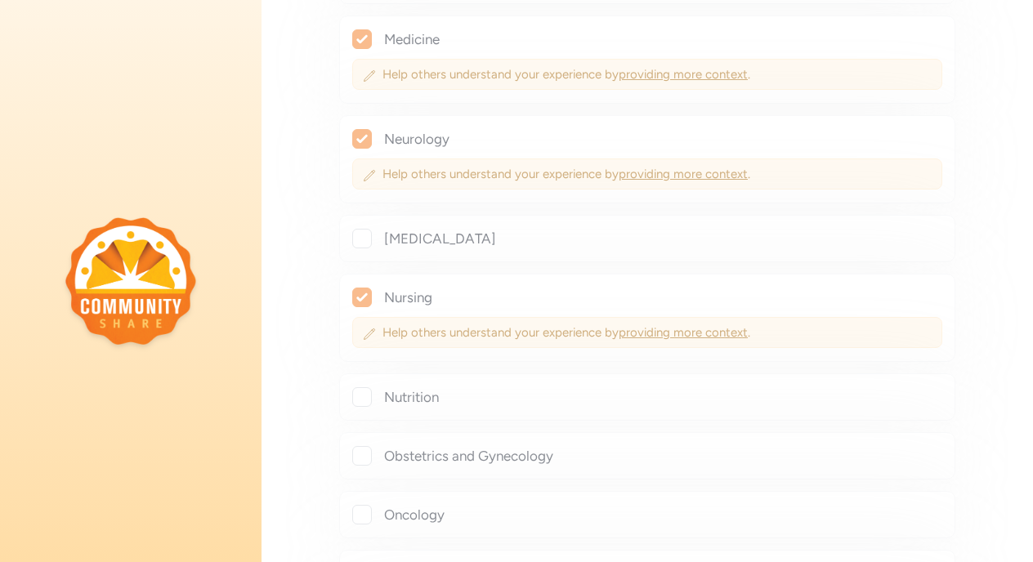
checkbox input "true"
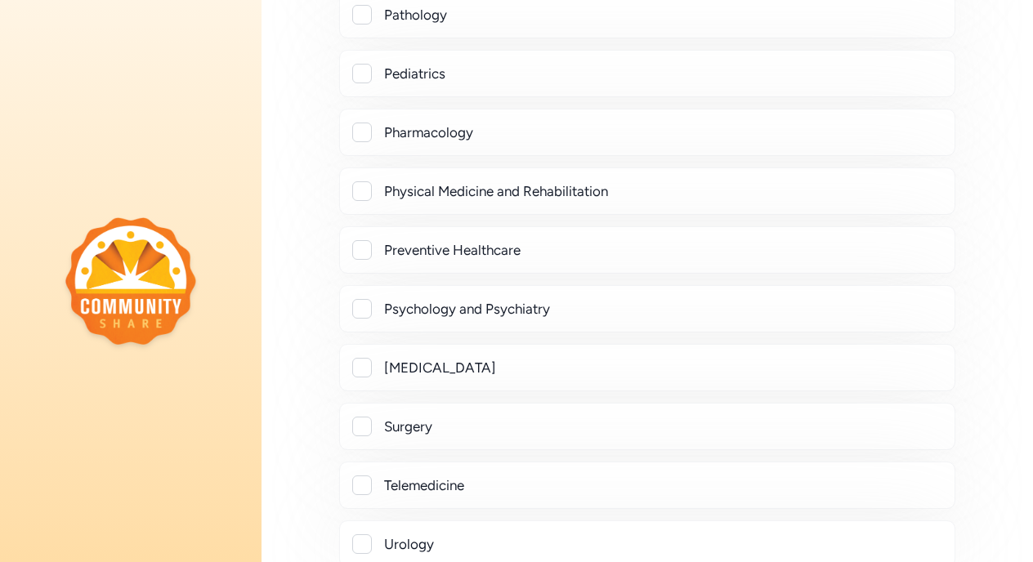
scroll to position [3042, 0]
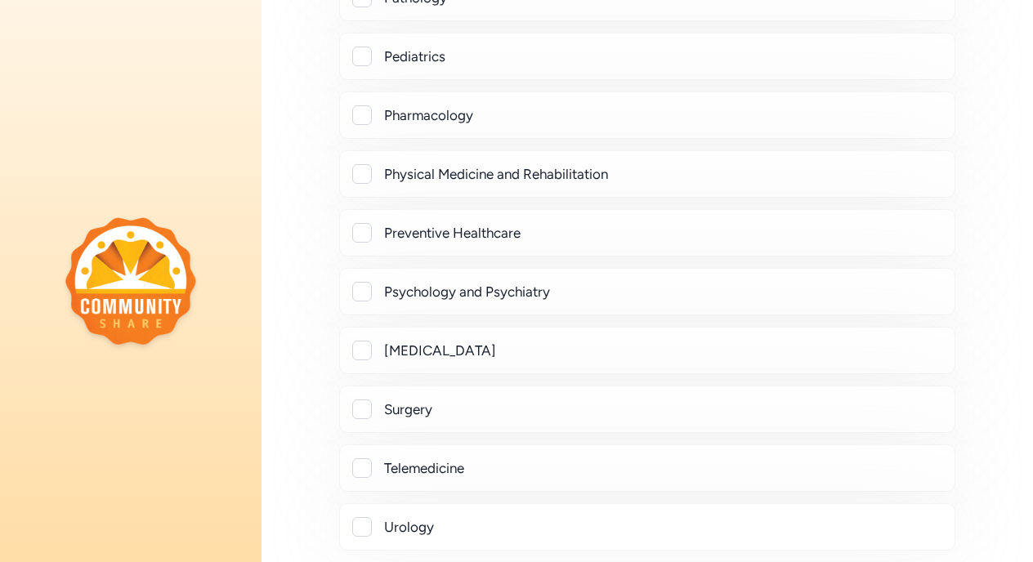
click at [362, 113] on div at bounding box center [362, 115] width 20 height 20
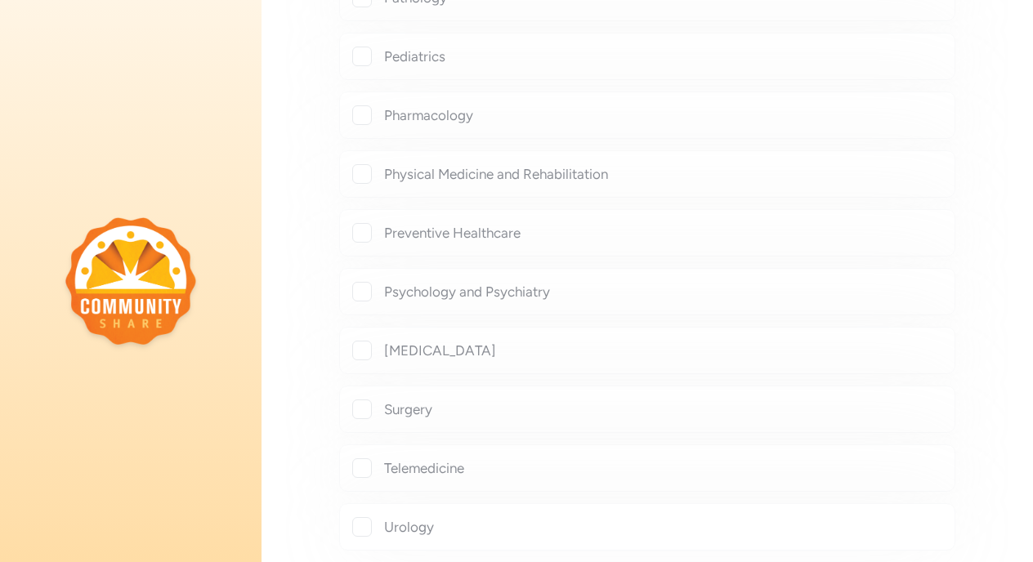
checkbox input "true"
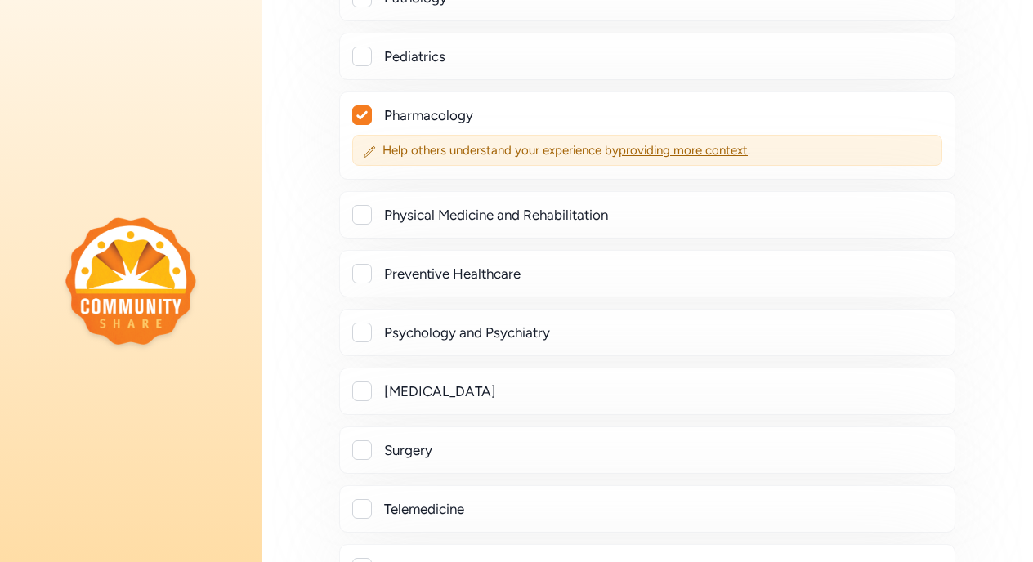
click at [362, 216] on div at bounding box center [362, 215] width 20 height 20
checkbox input "true"
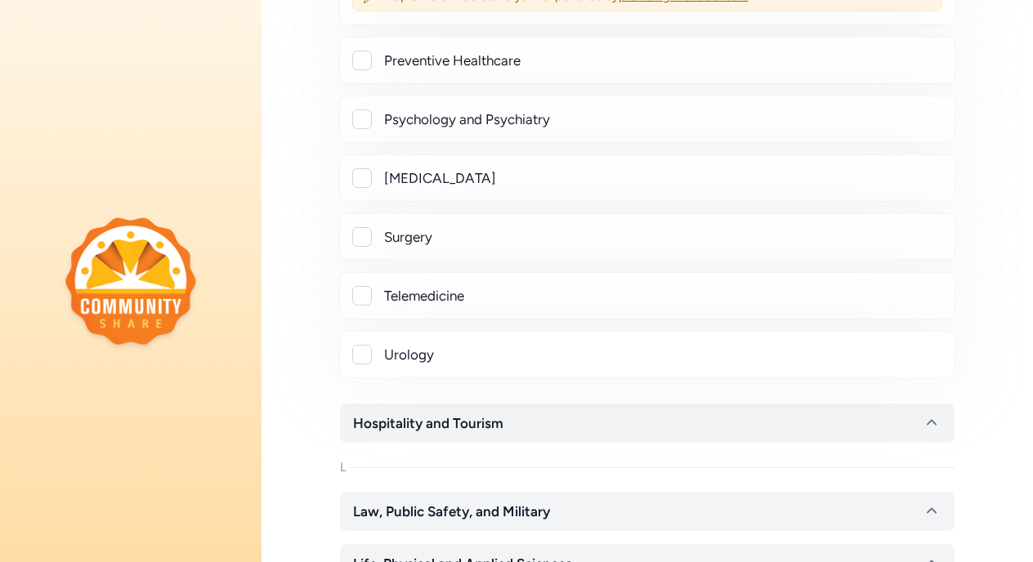
scroll to position [3297, 0]
click at [367, 172] on div at bounding box center [362, 178] width 20 height 20
checkbox input "true"
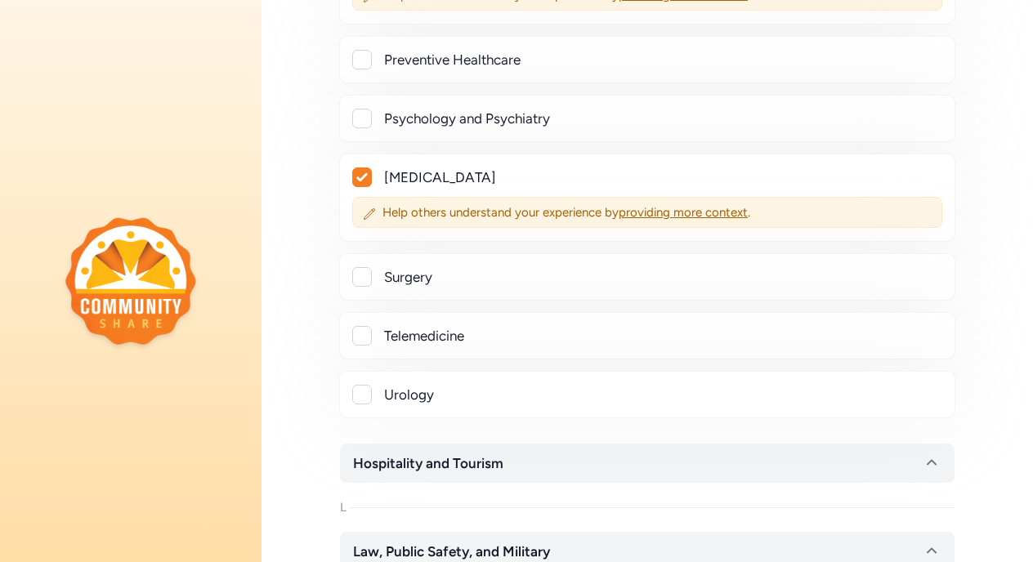
click at [362, 275] on div at bounding box center [362, 277] width 20 height 20
checkbox input "true"
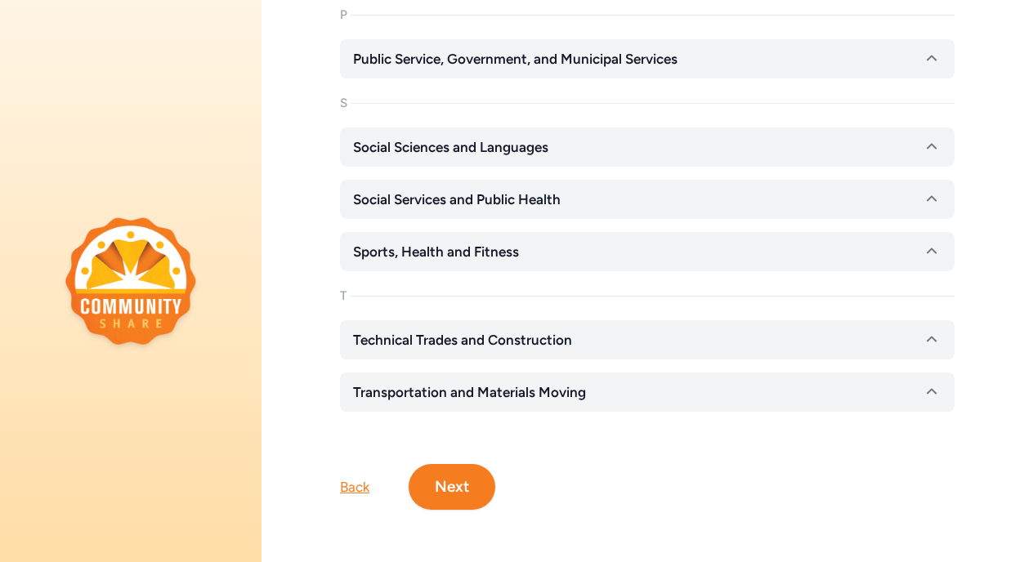
scroll to position [0, 0]
click at [460, 480] on button "Next" at bounding box center [452, 487] width 87 height 46
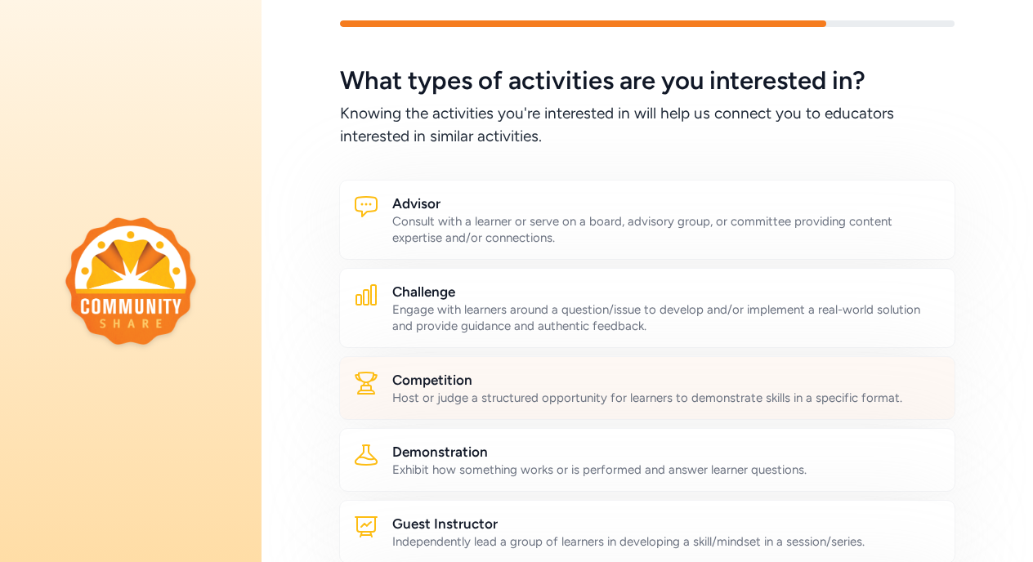
scroll to position [36, 0]
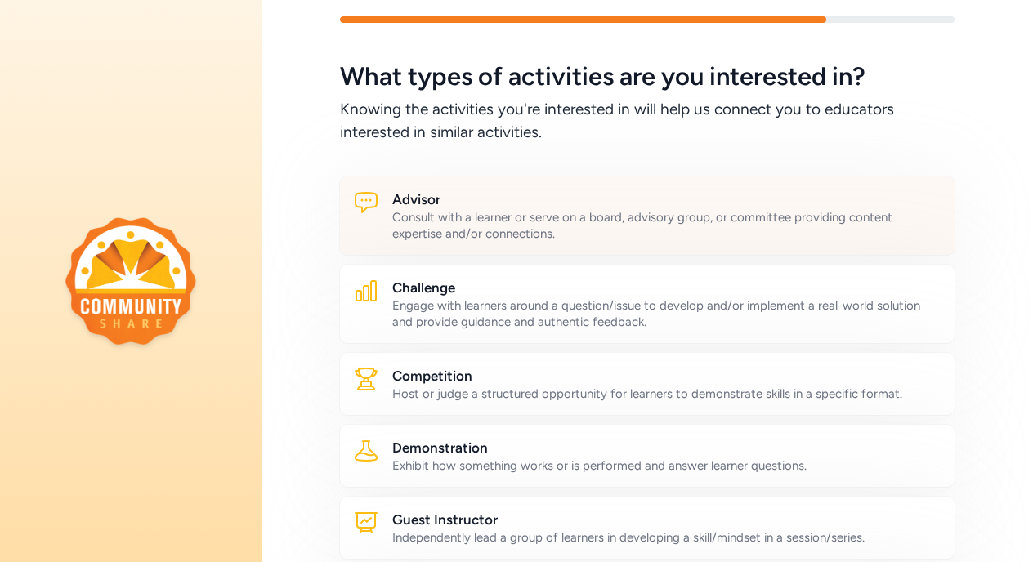
click at [649, 202] on h2 "Advisor" at bounding box center [666, 200] width 549 height 20
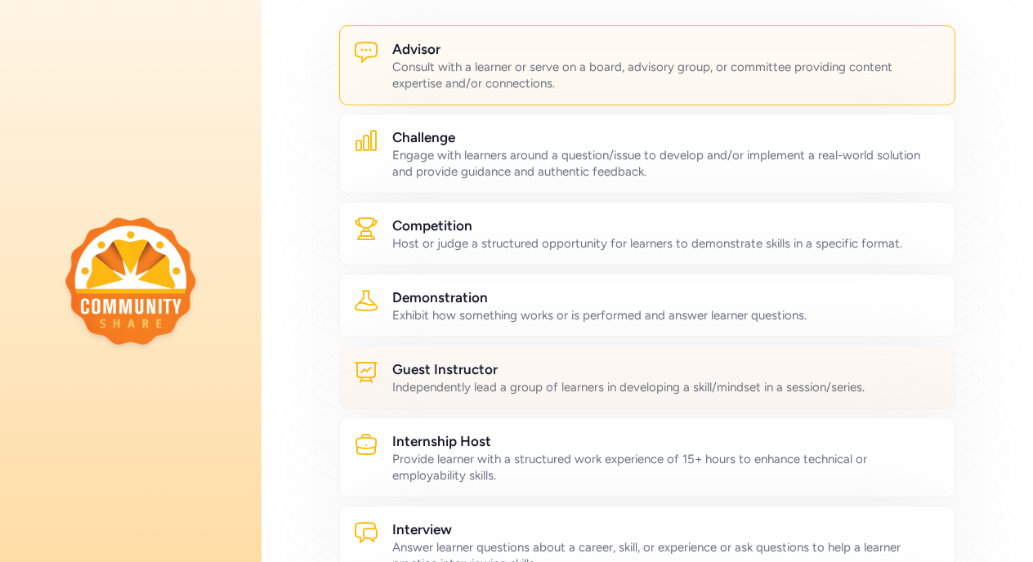
scroll to position [188, 0]
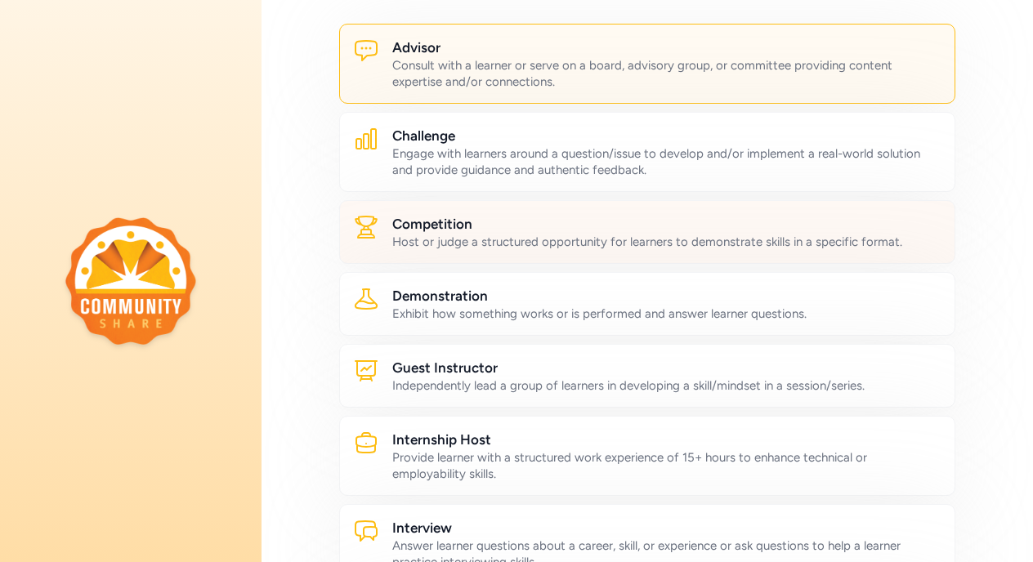
click at [695, 237] on div "Host or judge a structured opportunity for learners to demonstrate skills in a …" at bounding box center [666, 242] width 549 height 16
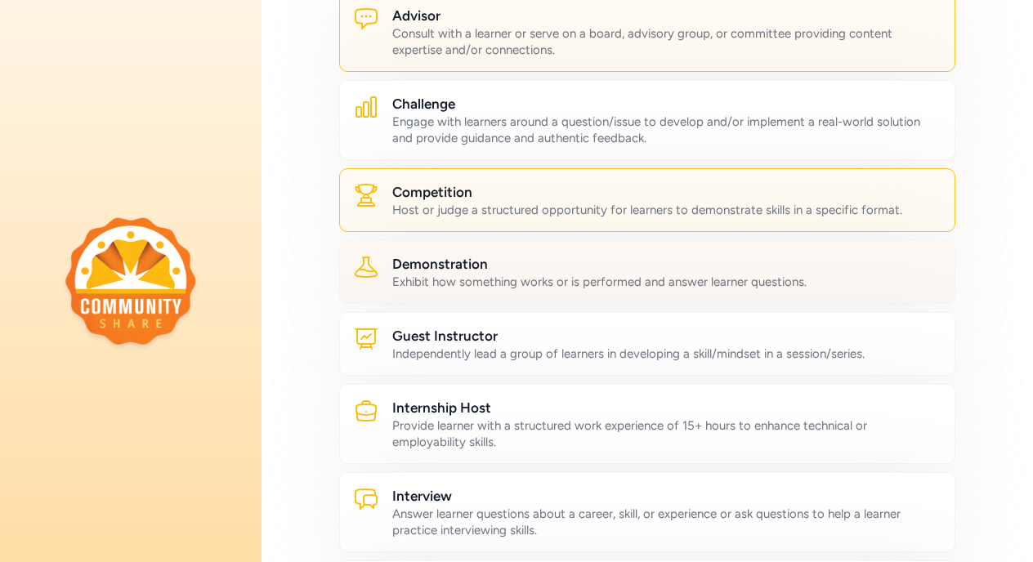
scroll to position [221, 0]
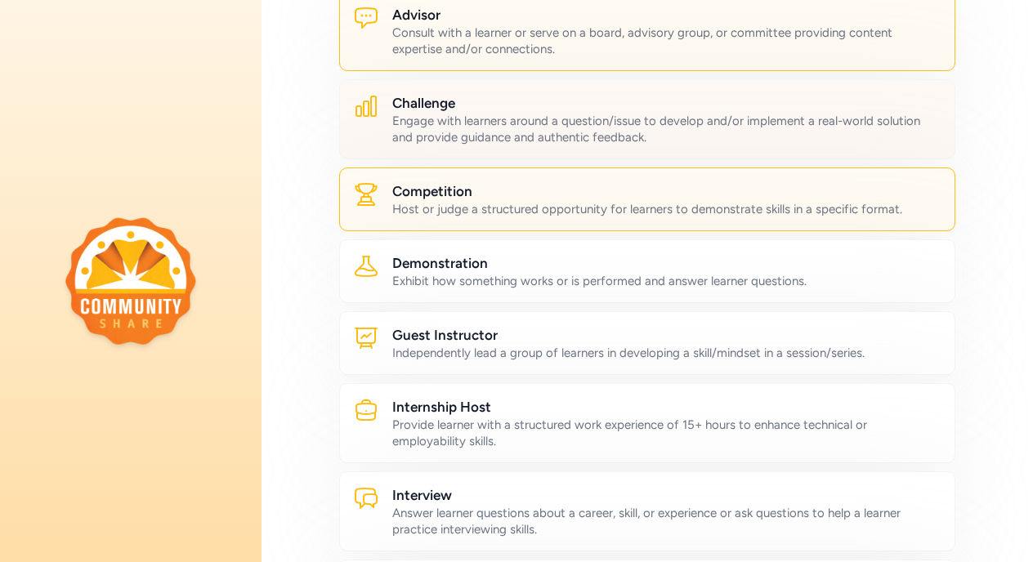
click at [756, 154] on div "Challenge Engage with learners around a question/issue to develop and/or implem…" at bounding box center [647, 119] width 616 height 80
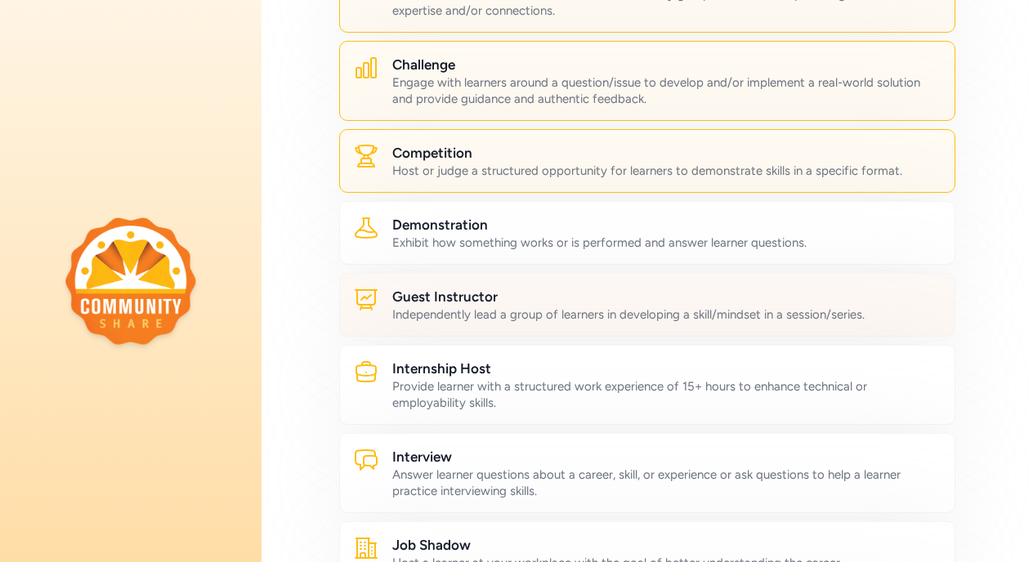
scroll to position [261, 0]
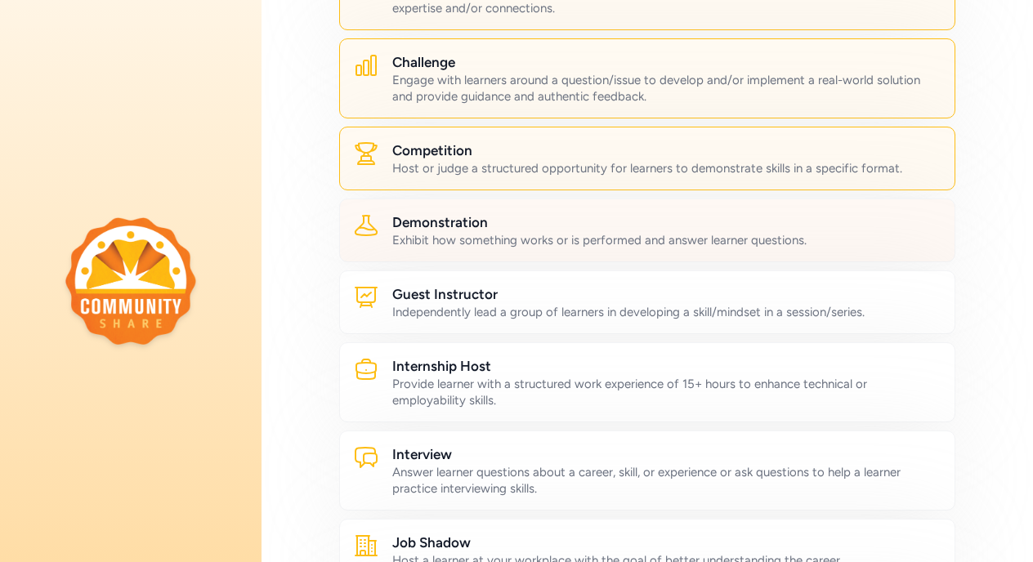
click at [841, 241] on div "Exhibit how something works or is performed and answer learner questions." at bounding box center [666, 240] width 549 height 16
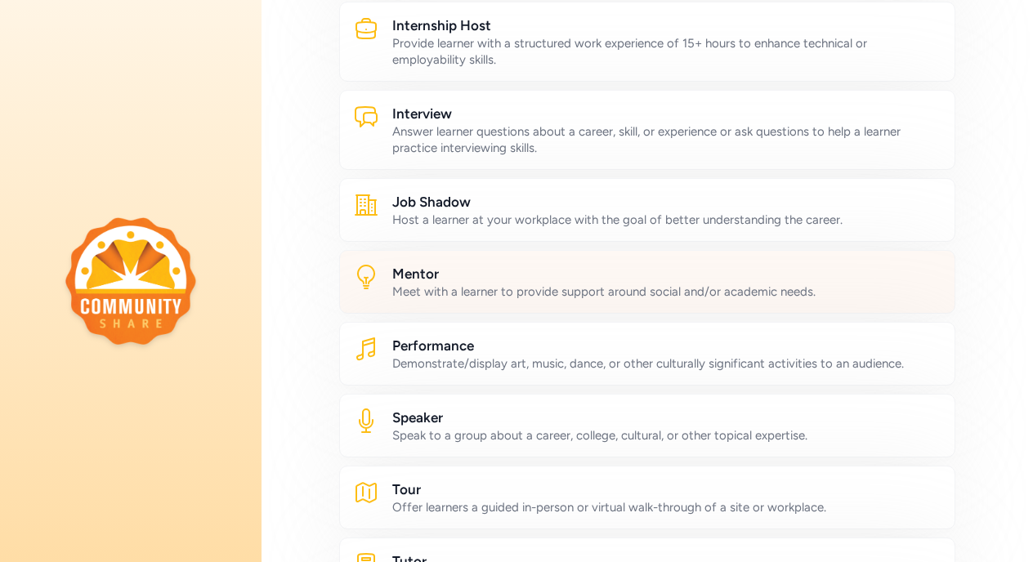
scroll to position [604, 0]
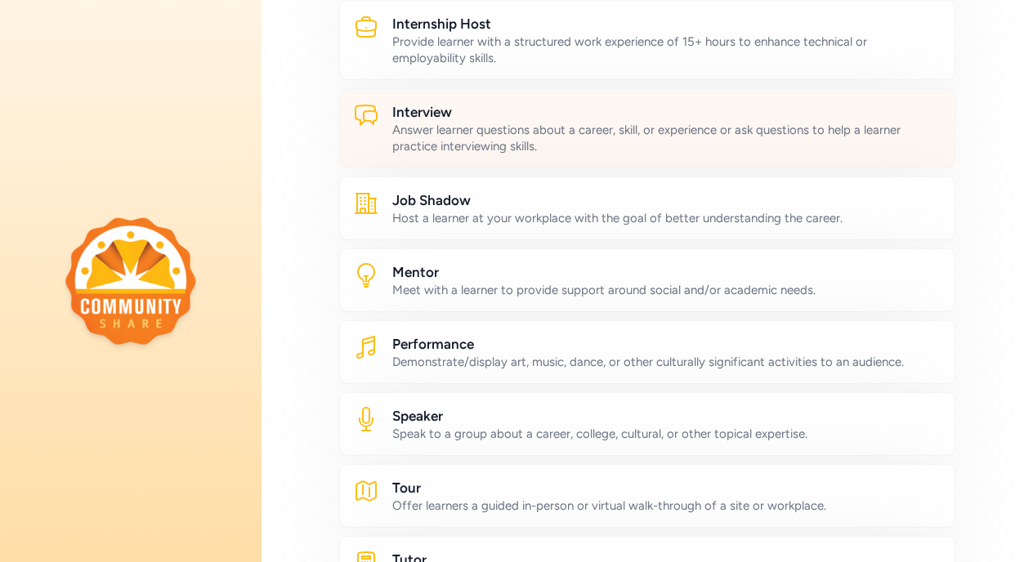
click at [833, 147] on div "Answer learner questions about a career, skill, or experience or ask questions …" at bounding box center [666, 138] width 549 height 33
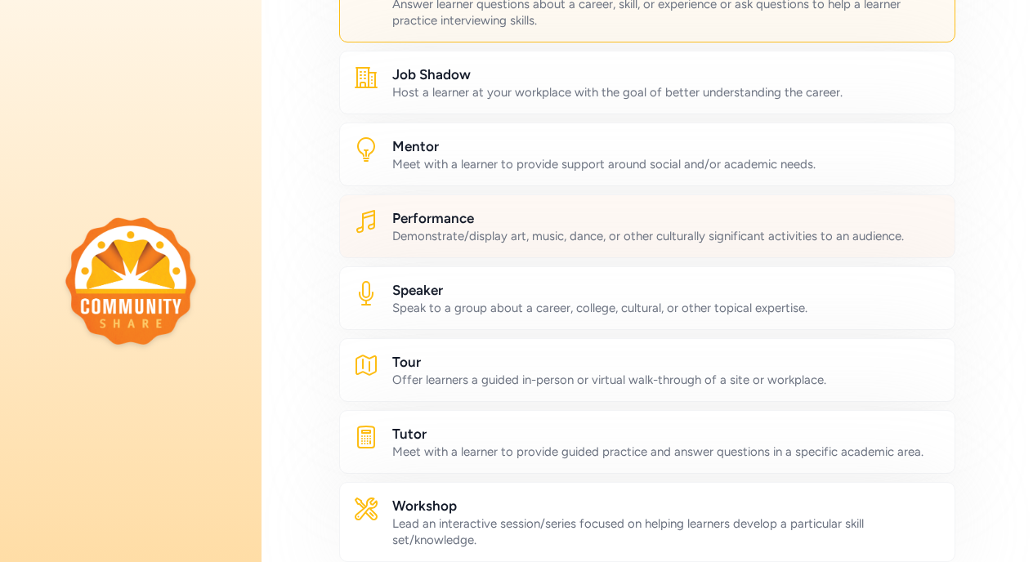
scroll to position [731, 0]
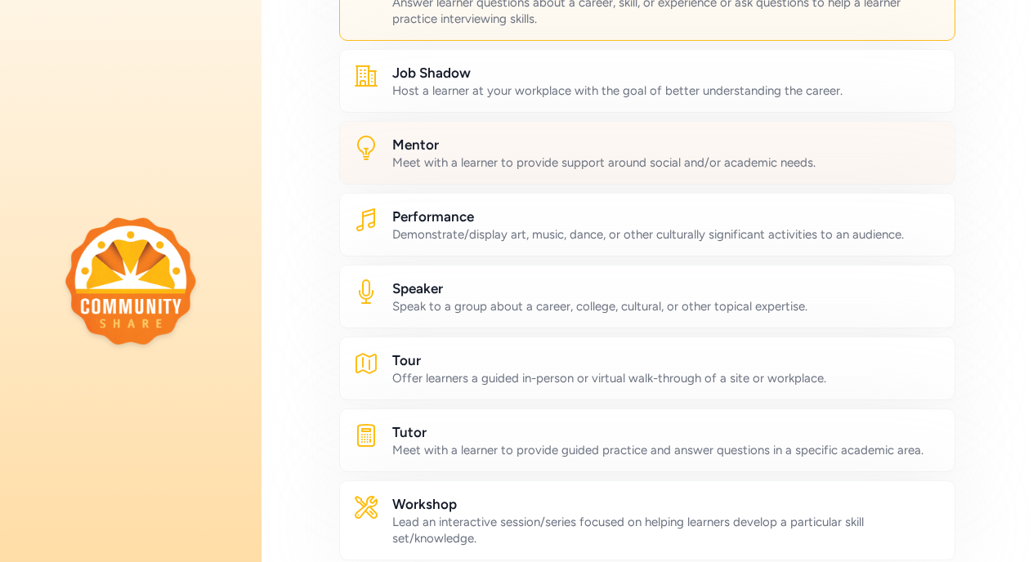
click at [877, 171] on div "Mentor Meet with a learner to provide support around social and/or academic nee…" at bounding box center [647, 153] width 616 height 64
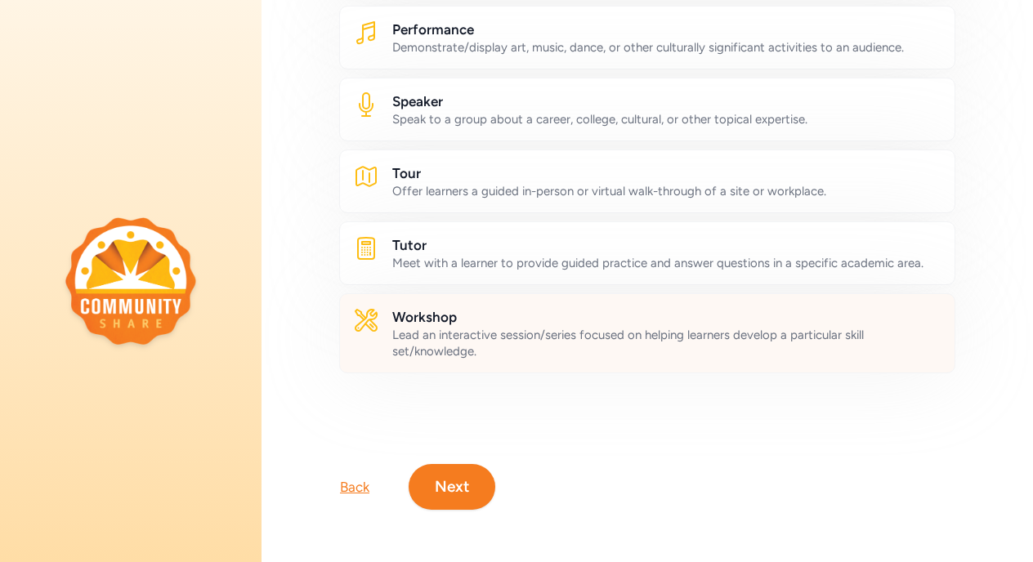
scroll to position [918, 0]
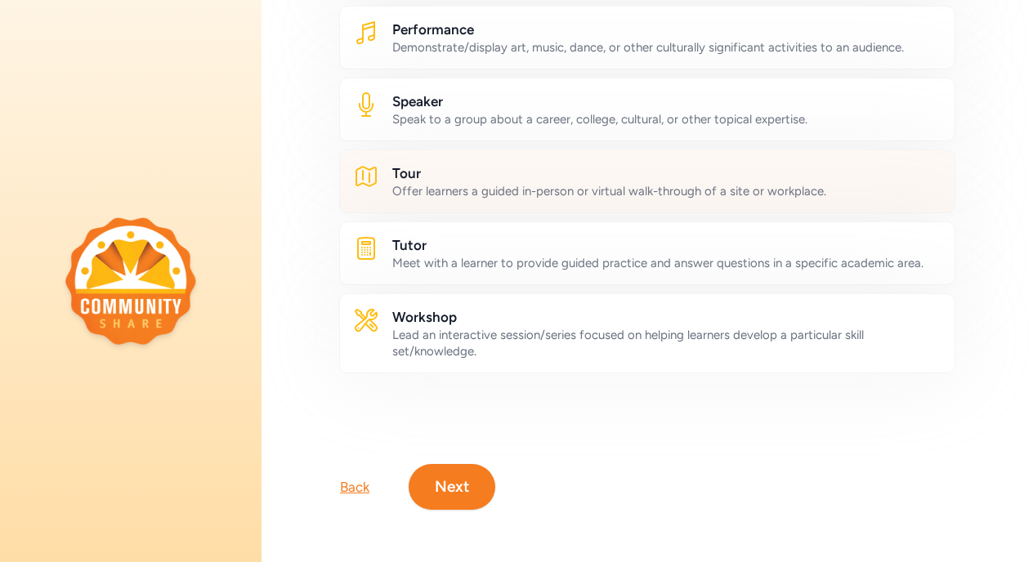
click at [873, 190] on div "Offer learners a guided in-person or virtual walk-through of a site or workplac…" at bounding box center [666, 191] width 549 height 16
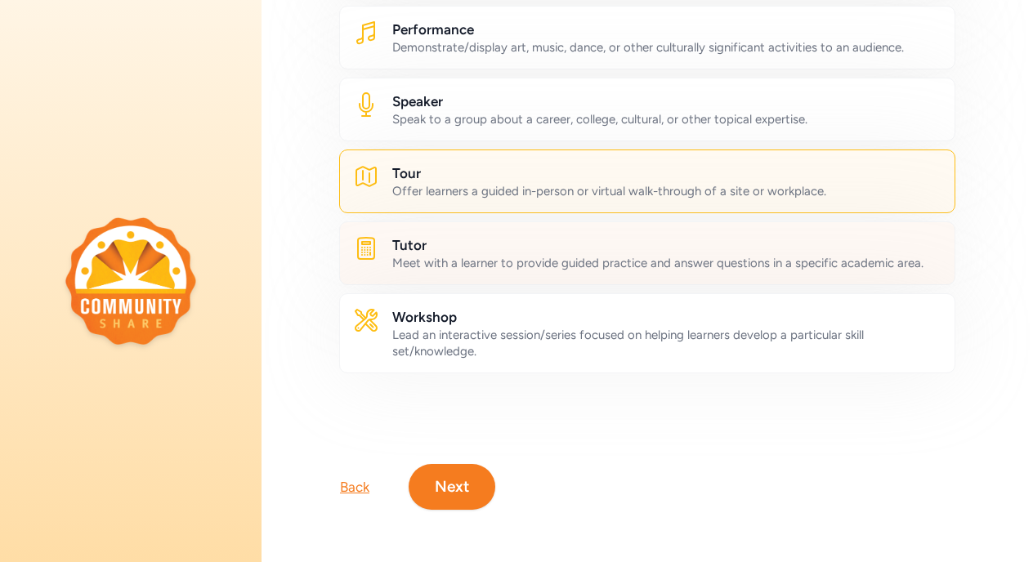
click at [785, 252] on h2 "Tutor" at bounding box center [666, 245] width 549 height 20
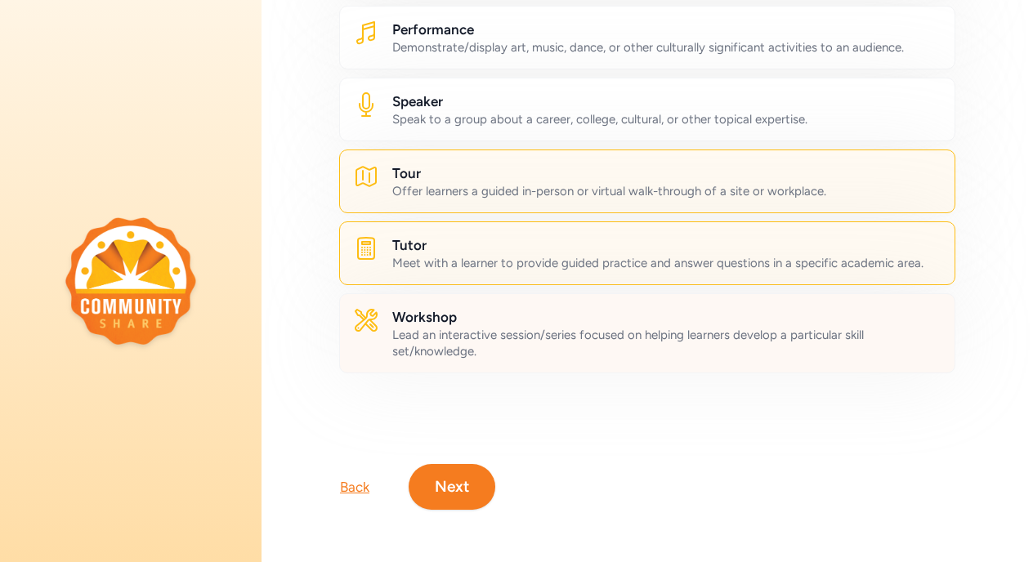
click at [713, 346] on div "Lead an interactive session/series focused on helping learners develop a partic…" at bounding box center [666, 343] width 549 height 33
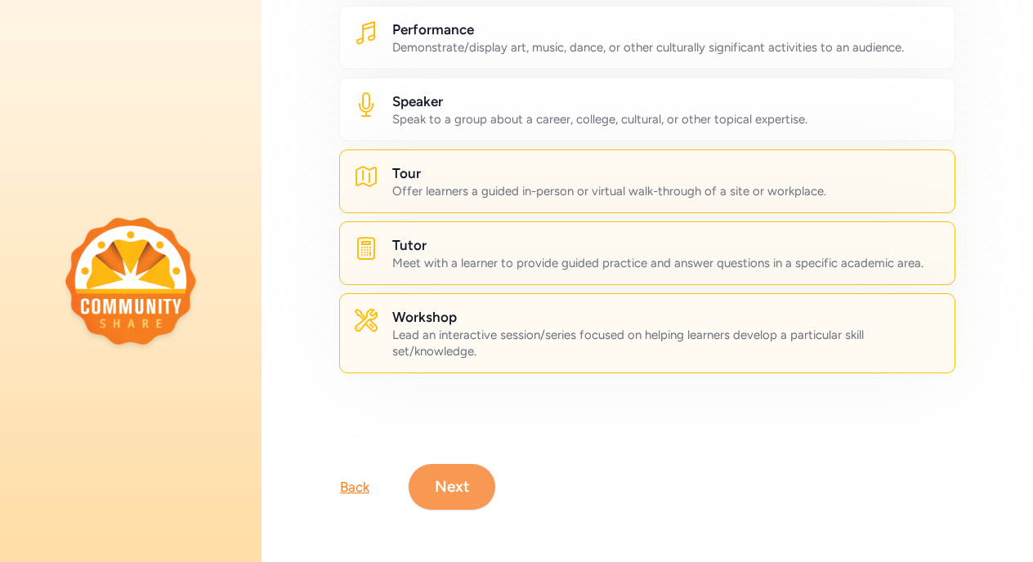
click at [446, 507] on button "Next" at bounding box center [452, 487] width 87 height 46
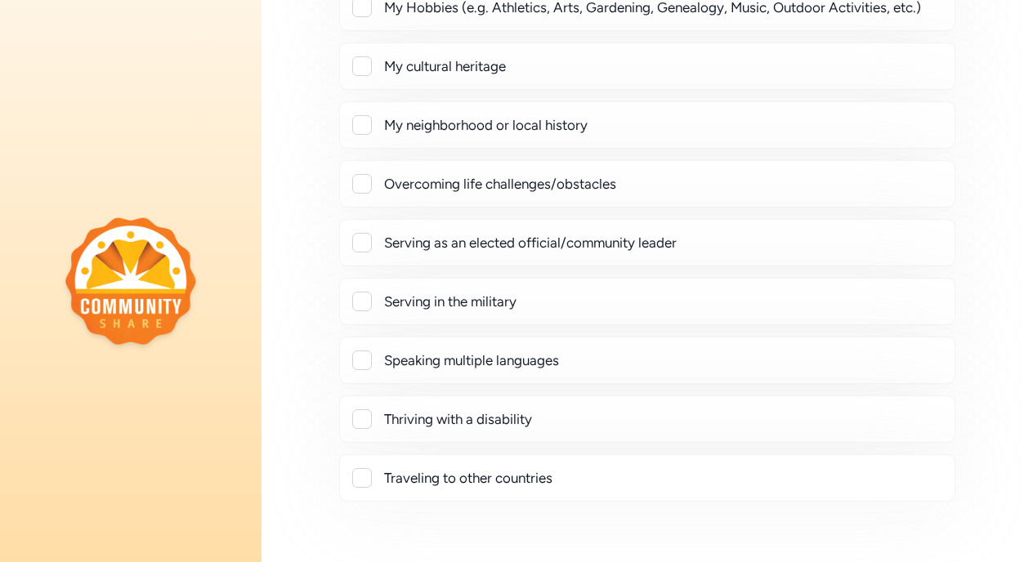
scroll to position [277, 0]
